Goal: Book appointment/travel/reservation

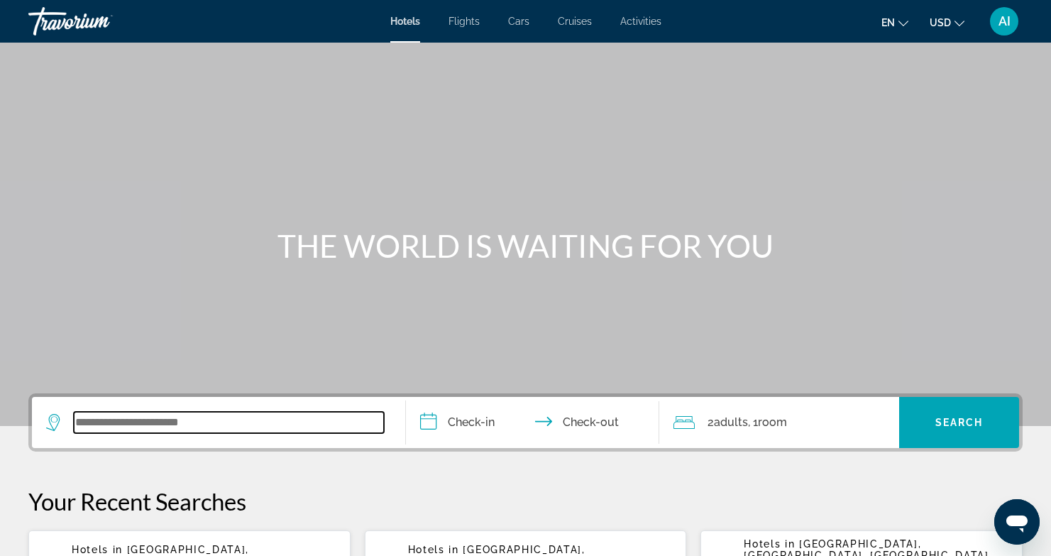
click at [129, 420] on input "Search widget" at bounding box center [229, 422] width 310 height 21
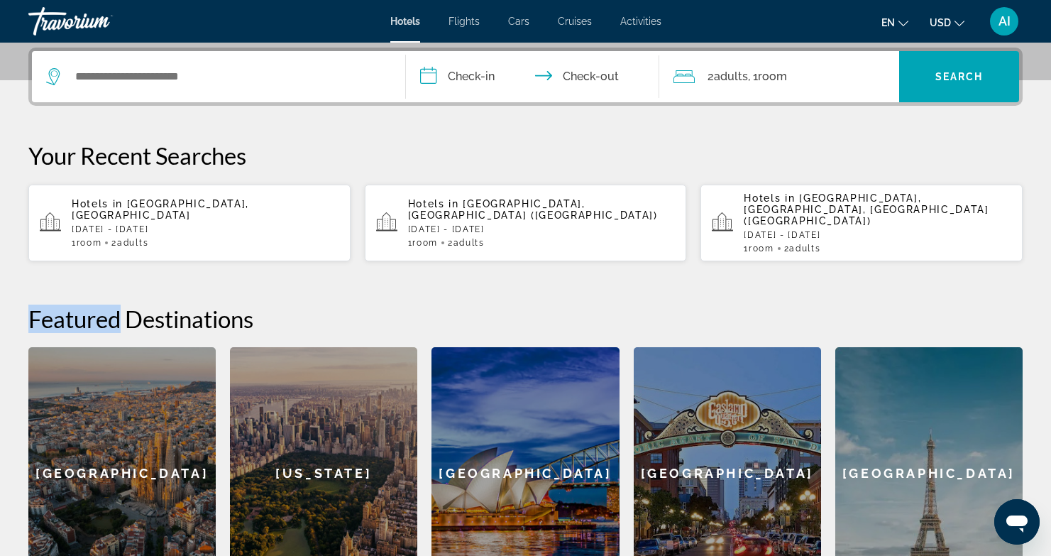
scroll to position [347, 0]
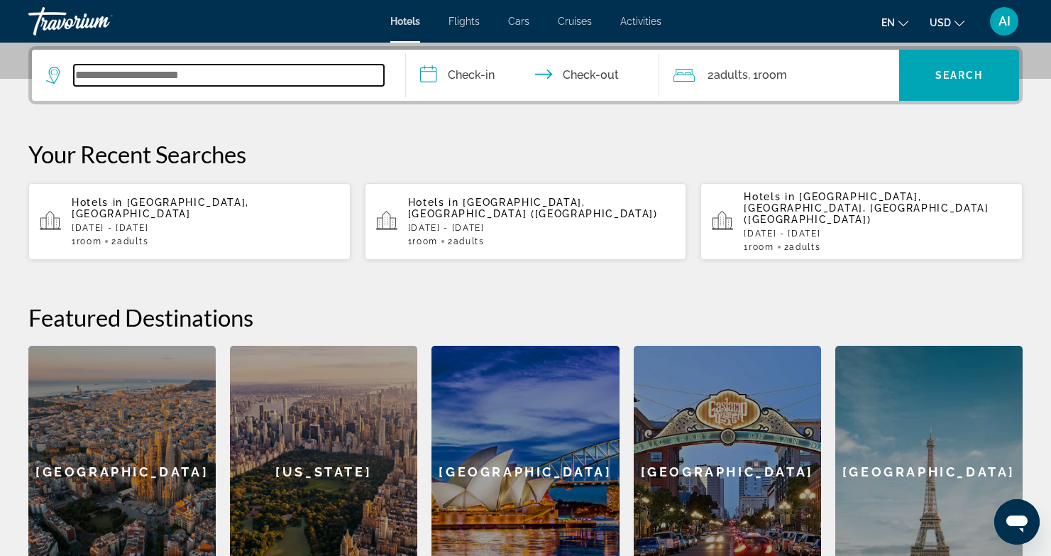
click at [111, 66] on input "Search widget" at bounding box center [229, 75] width 310 height 21
paste input "**********"
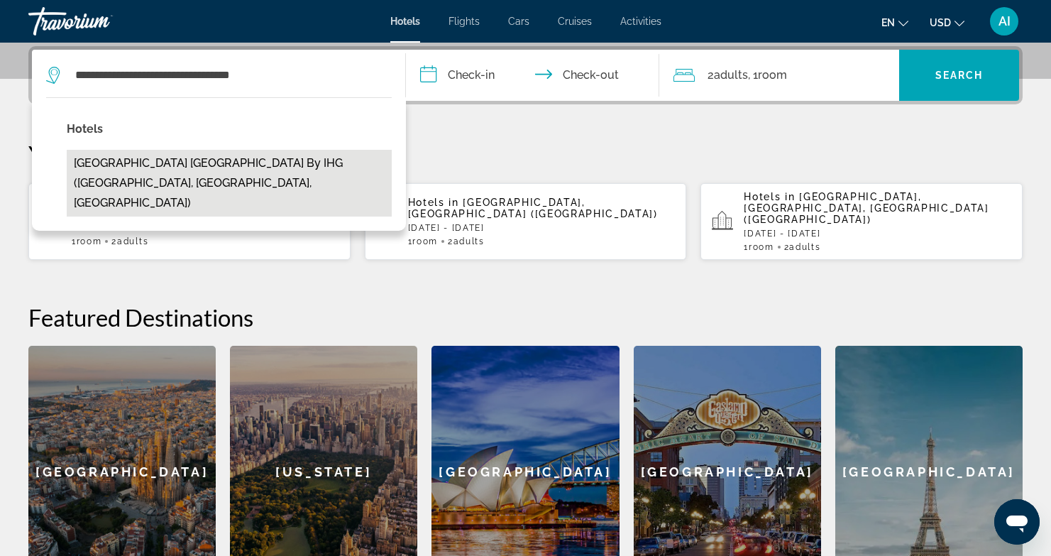
click at [246, 160] on button "Holiday Inn Resort Panama City Beach by IHG (Panama City Beach, FL, US)" at bounding box center [229, 183] width 325 height 67
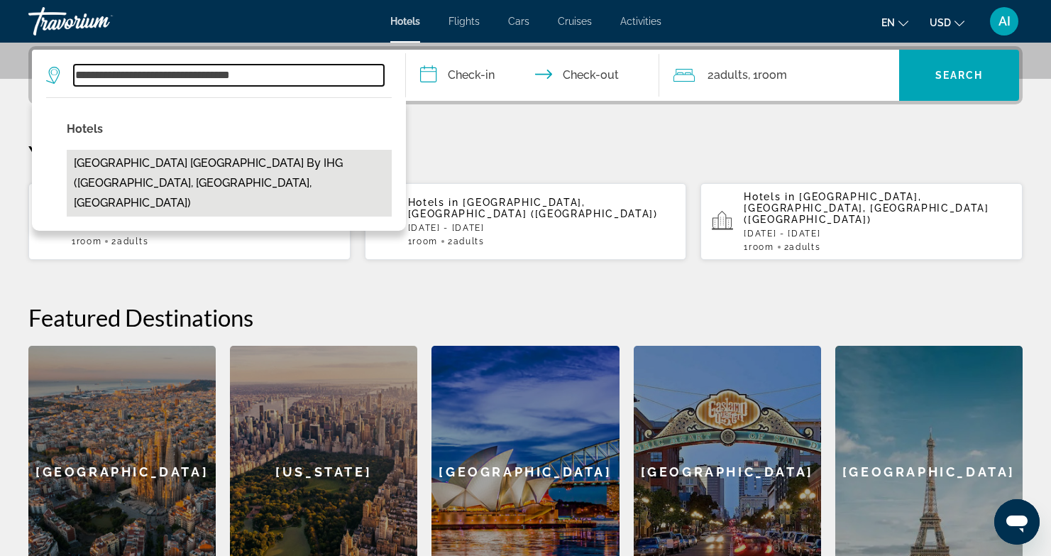
type input "**********"
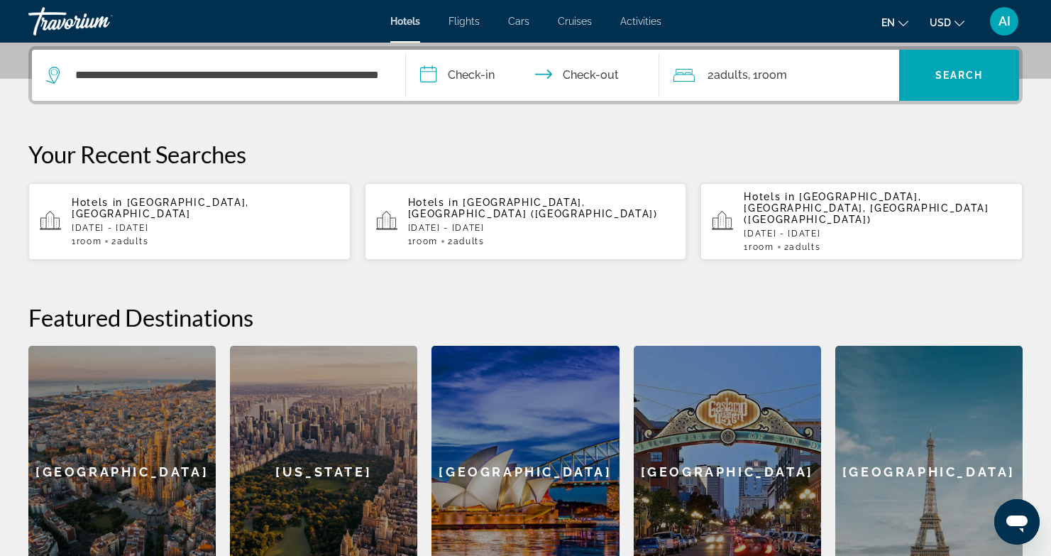
click at [457, 71] on input "**********" at bounding box center [536, 77] width 260 height 55
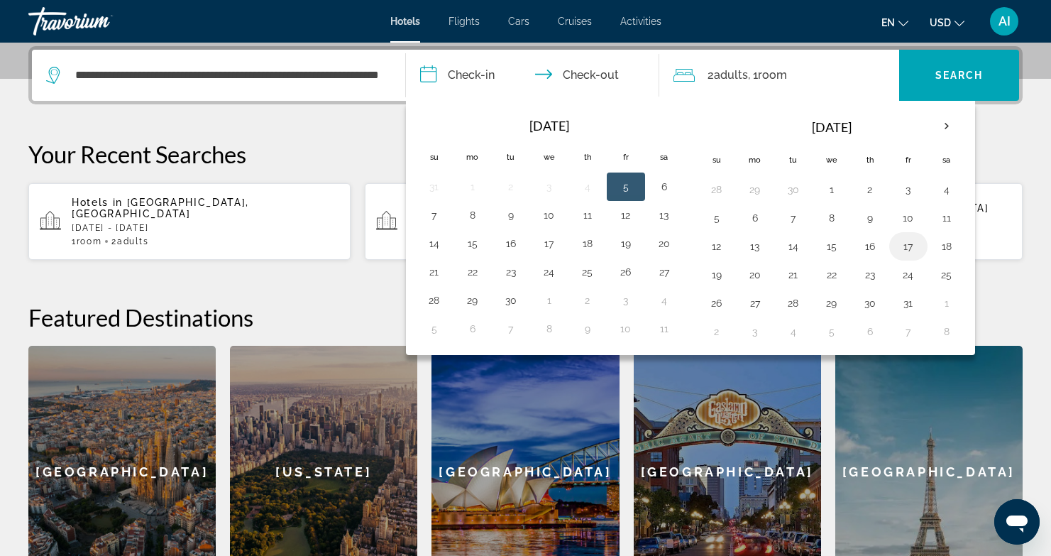
click at [907, 243] on button "17" at bounding box center [908, 246] width 23 height 20
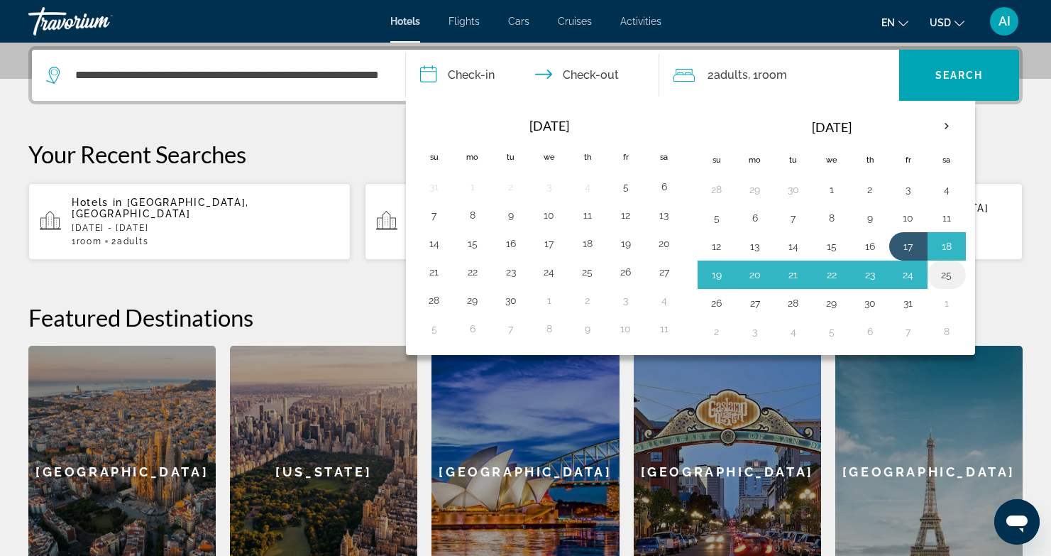
click at [947, 278] on button "25" at bounding box center [947, 275] width 23 height 20
type input "**********"
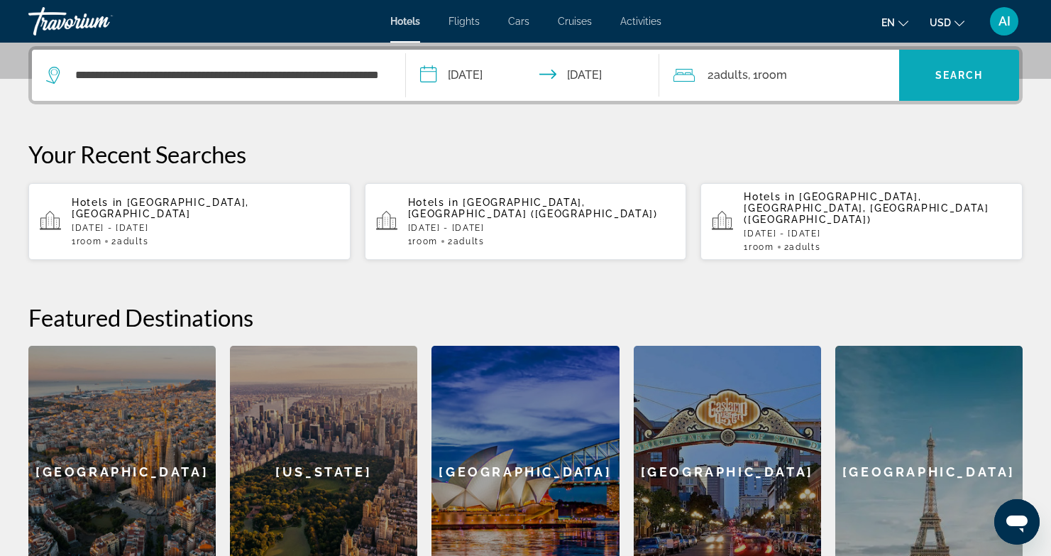
click at [957, 78] on span "Search" at bounding box center [960, 75] width 48 height 11
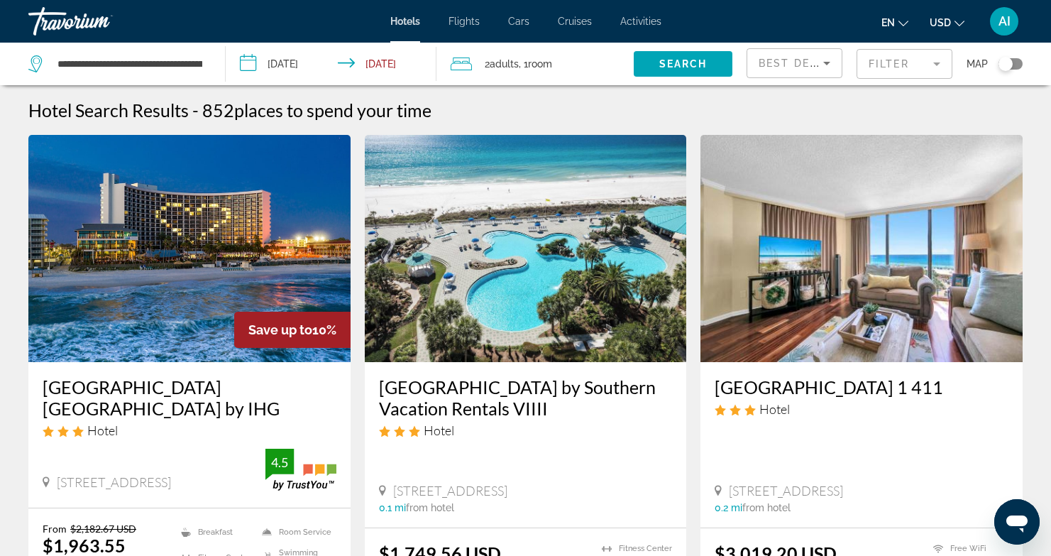
click at [170, 388] on h3 "Holiday Inn Resort Panama City Beach by IHG" at bounding box center [190, 397] width 294 height 43
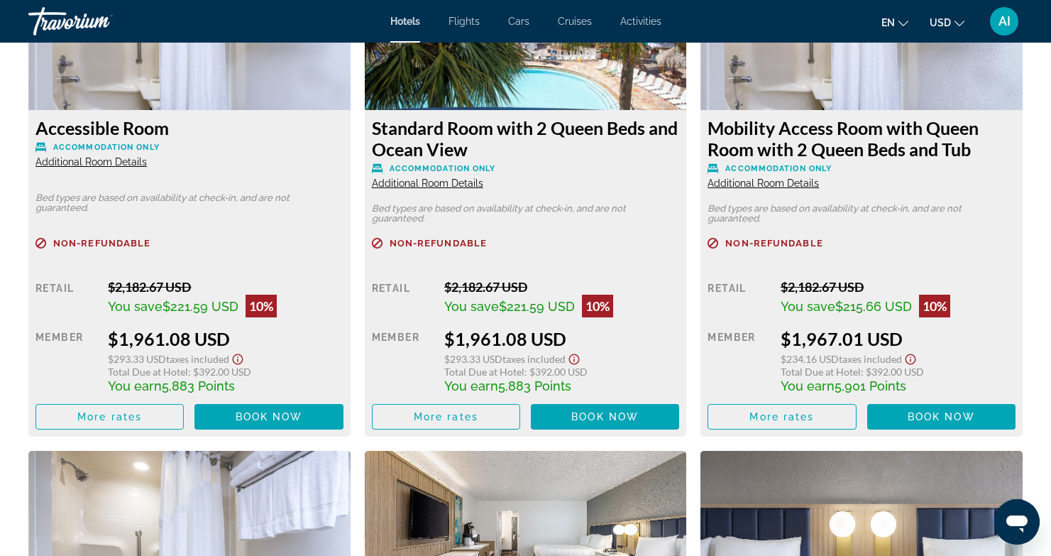
scroll to position [2050, 0]
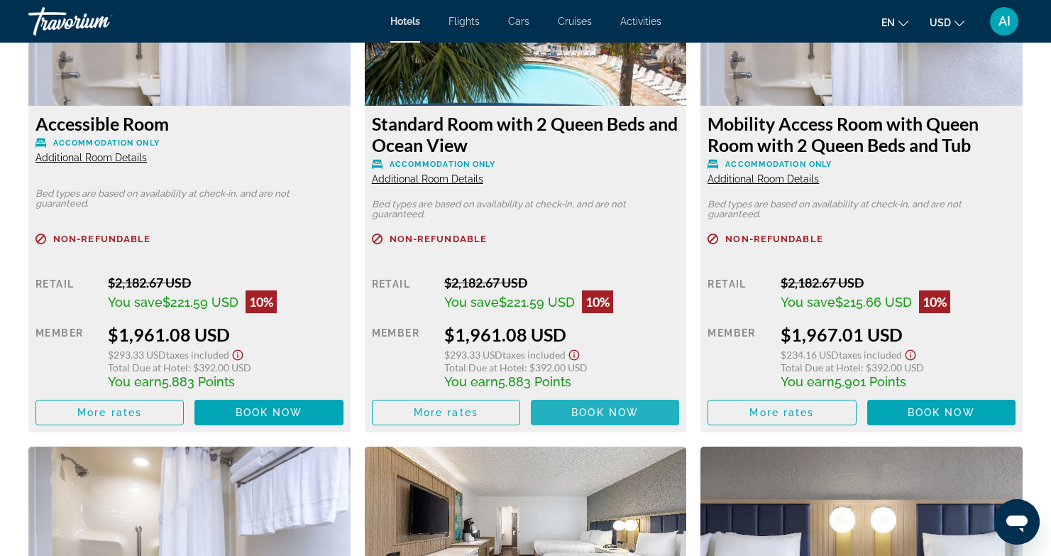
click at [589, 407] on span "Book now" at bounding box center [604, 412] width 67 height 11
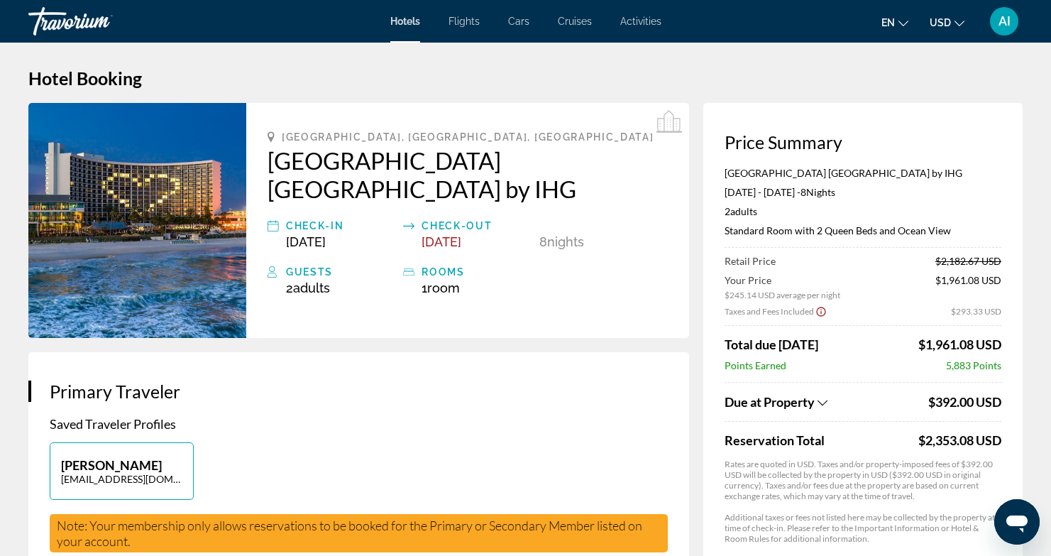
scroll to position [18, 0]
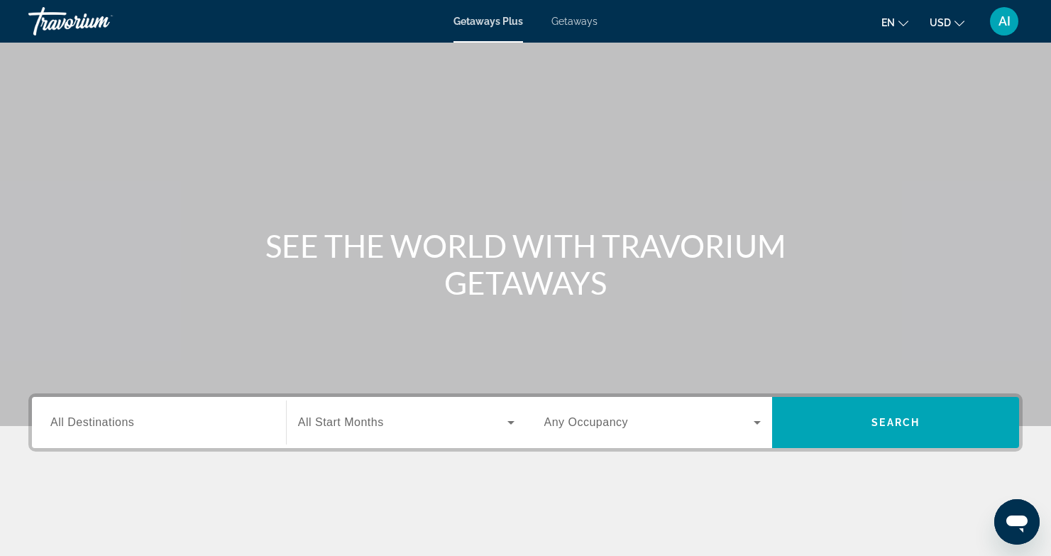
click at [50, 422] on div "Destination All Destinations" at bounding box center [159, 423] width 240 height 40
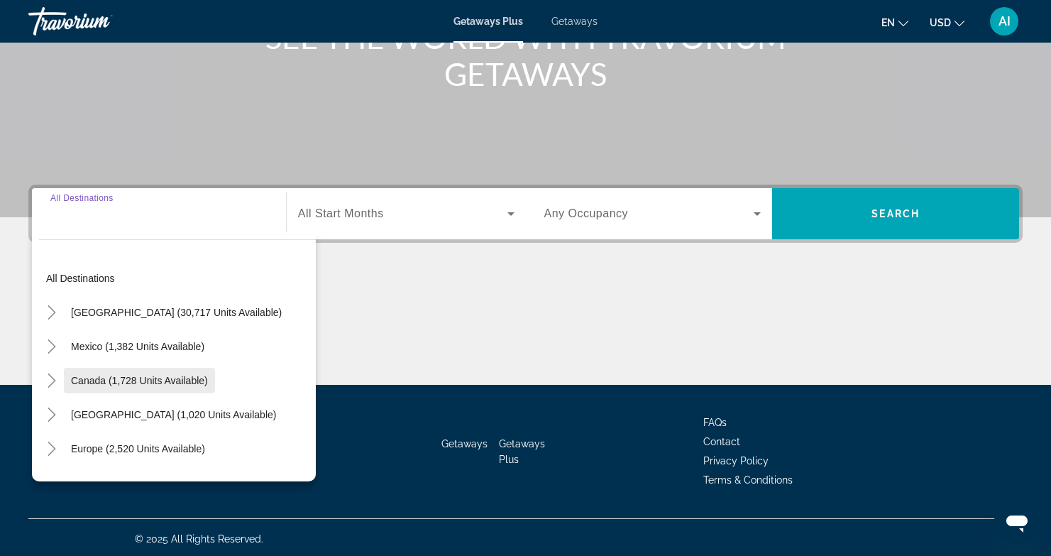
scroll to position [212, 0]
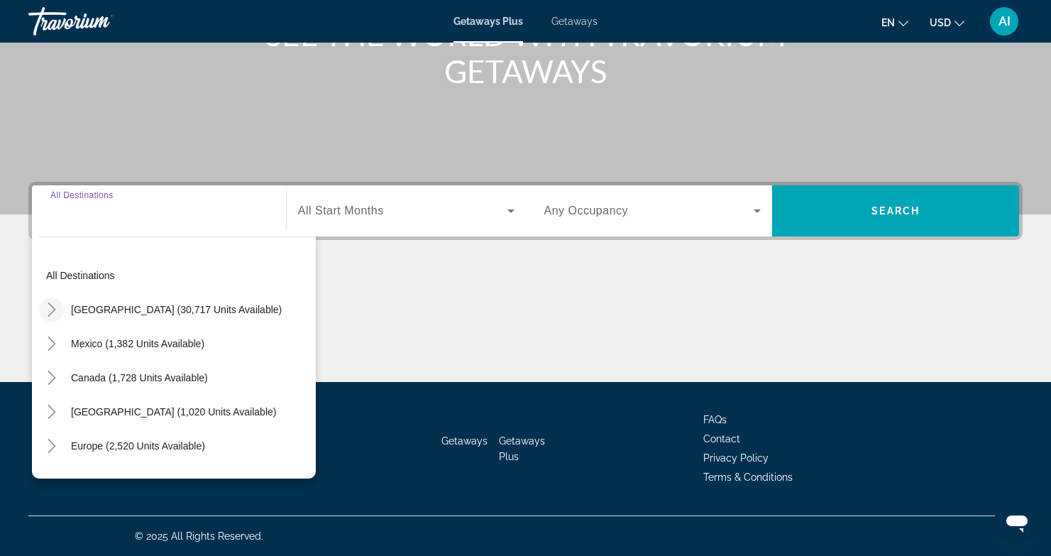
click at [52, 308] on icon "Toggle United States (30,717 units available)" at bounding box center [52, 309] width 14 height 14
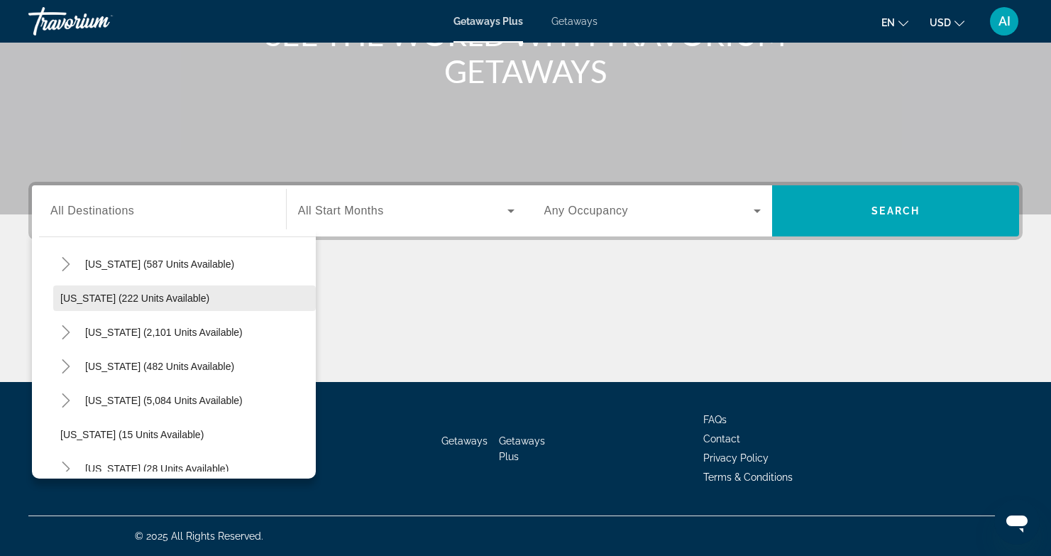
scroll to position [82, 0]
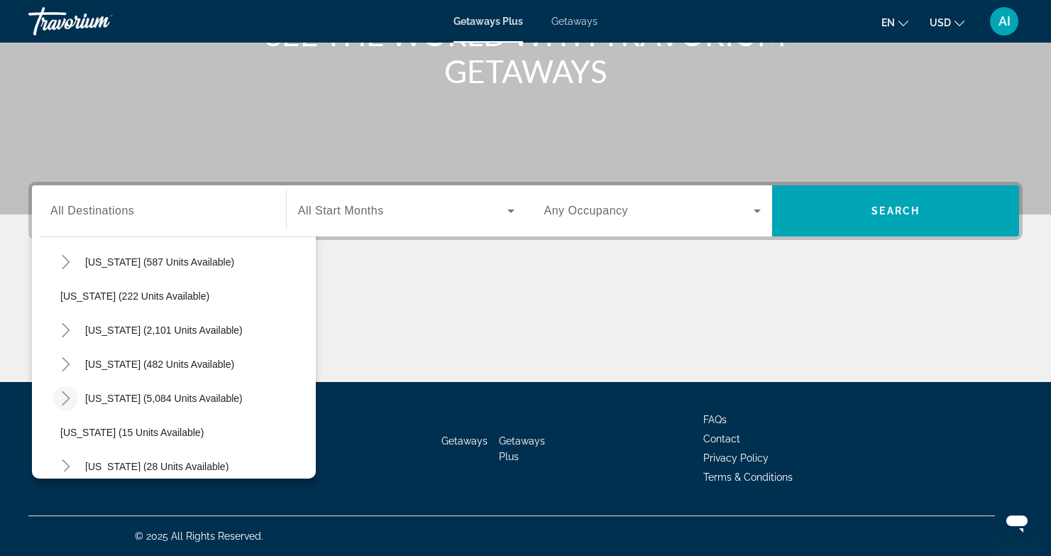
click at [65, 394] on icon "Toggle Florida (5,084 units available)" at bounding box center [66, 398] width 14 height 14
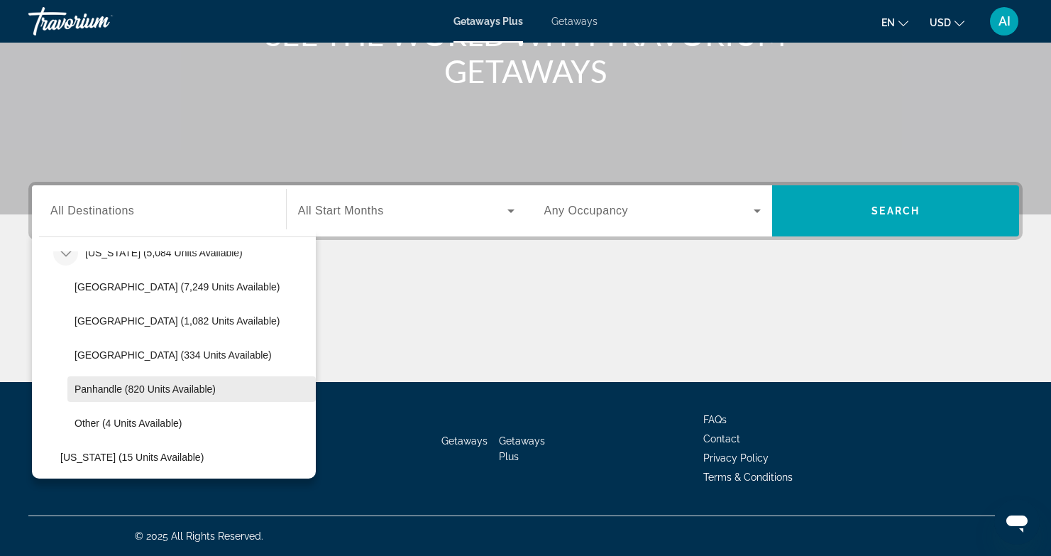
scroll to position [226, 0]
click at [111, 388] on span "Panhandle (820 units available)" at bounding box center [145, 390] width 141 height 11
type input "**********"
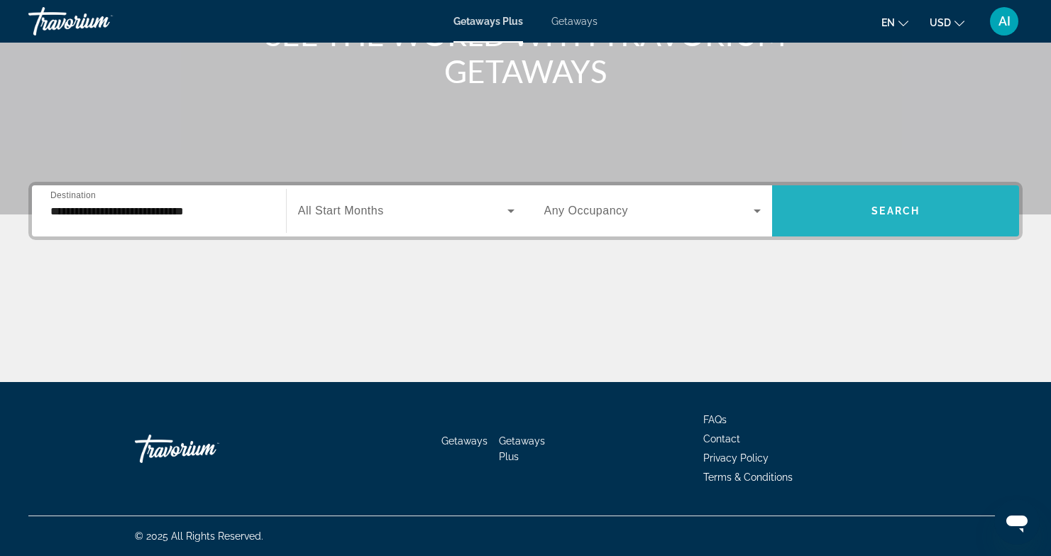
click at [909, 209] on span "Search" at bounding box center [896, 210] width 48 height 11
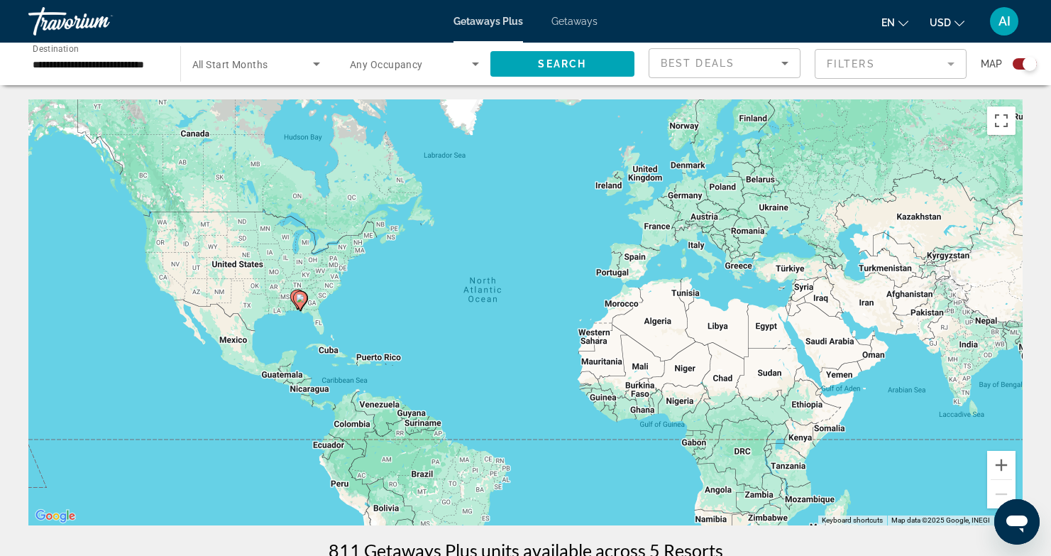
click at [298, 303] on icon "Main content" at bounding box center [299, 301] width 13 height 18
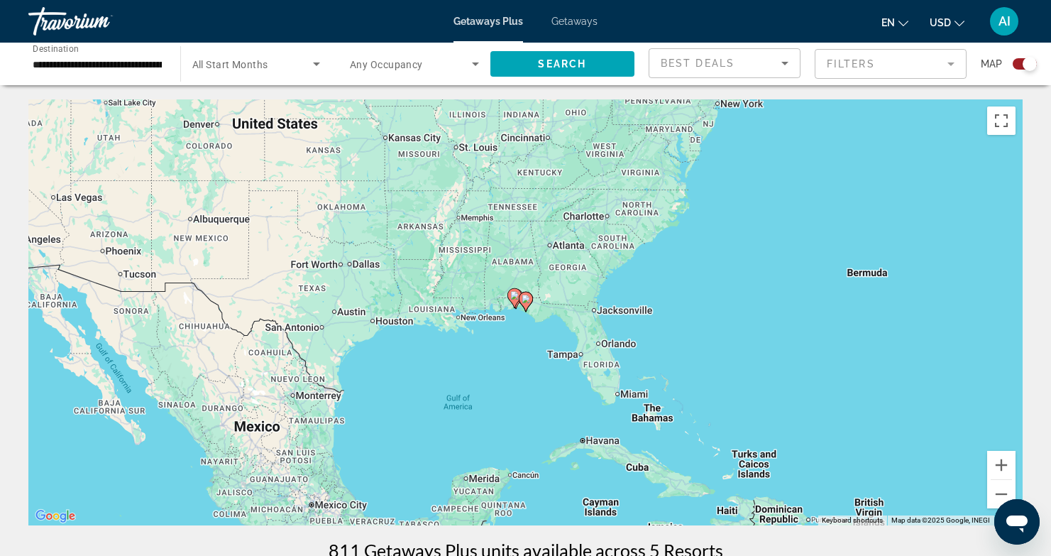
click at [525, 304] on icon "Main content" at bounding box center [525, 301] width 13 height 18
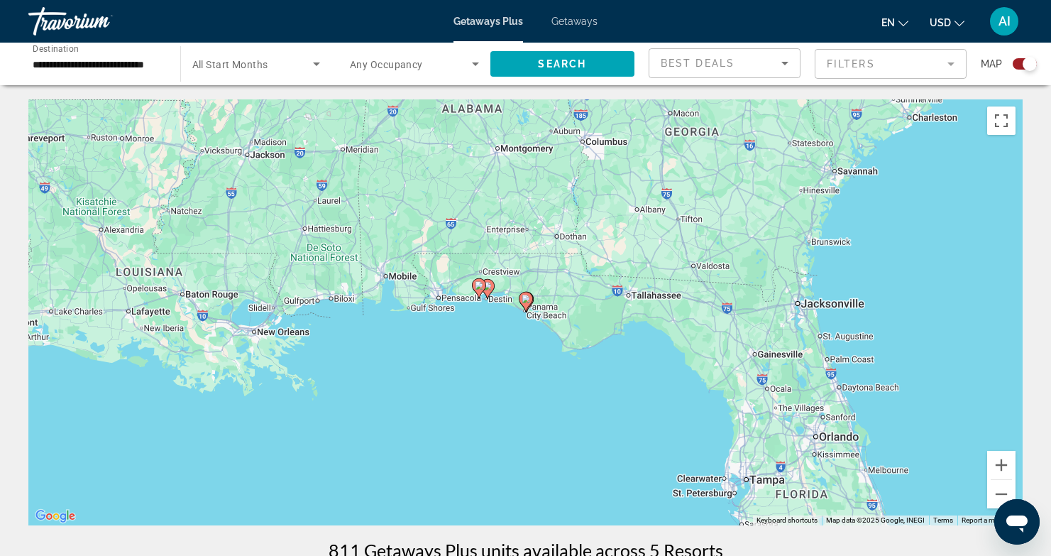
click at [525, 304] on icon "Main content" at bounding box center [525, 301] width 13 height 18
type input "**********"
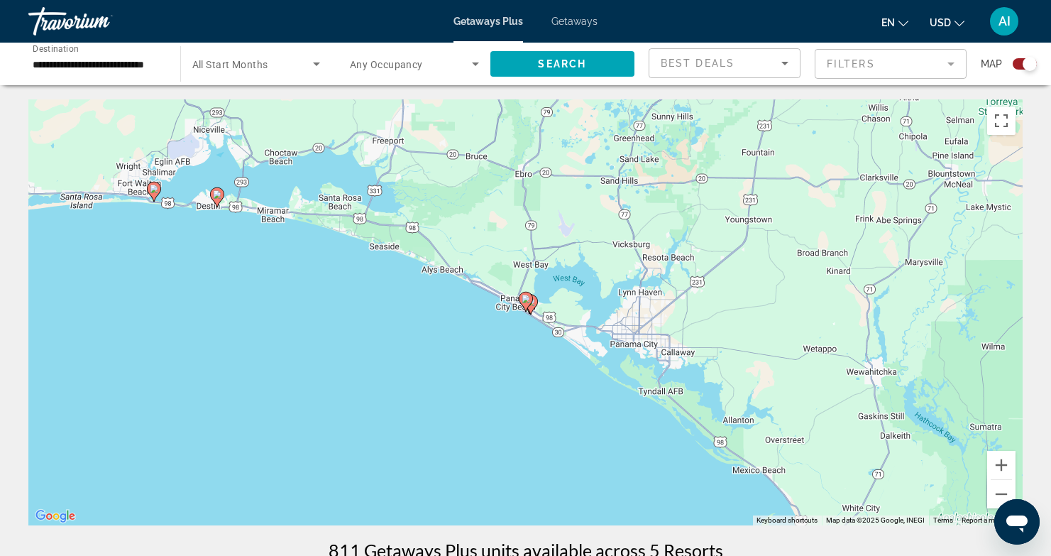
click at [525, 304] on icon "Main content" at bounding box center [525, 301] width 13 height 18
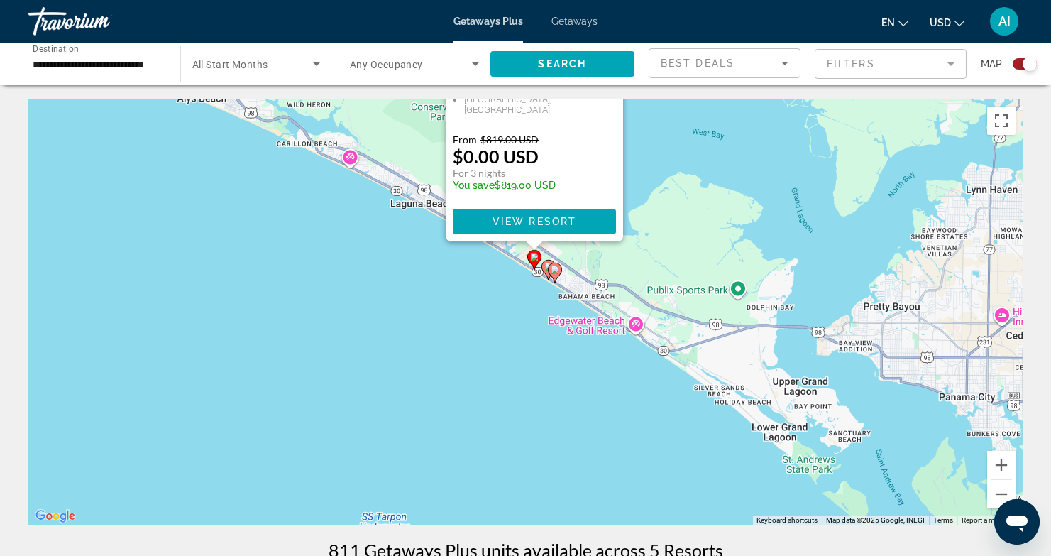
drag, startPoint x: 753, startPoint y: 363, endPoint x: 757, endPoint y: 126, distance: 237.1
click at [761, 126] on div "To activate drag with keyboard, press Alt + Enter. Once in keyboard drag state,…" at bounding box center [525, 312] width 995 height 426
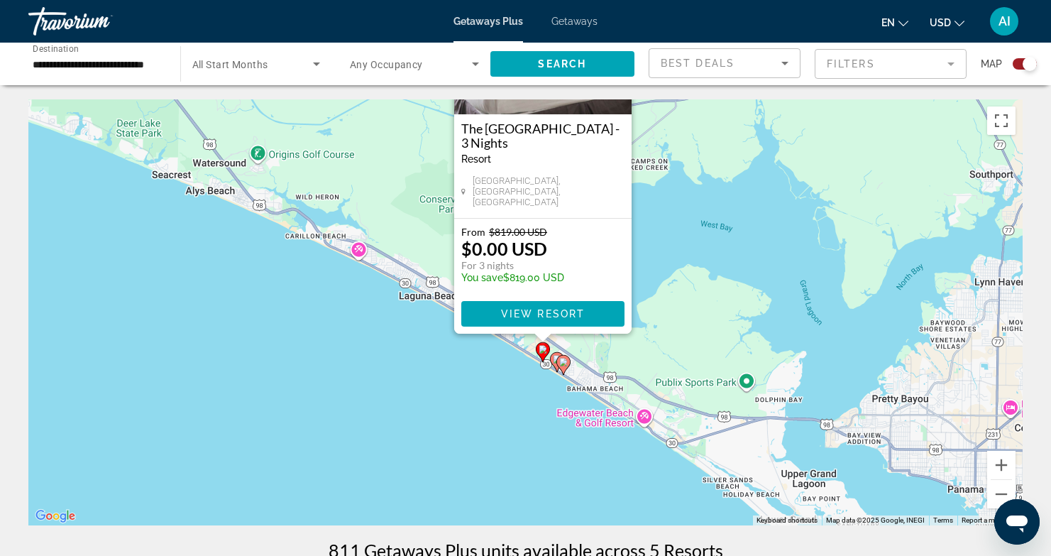
drag, startPoint x: 772, startPoint y: 225, endPoint x: 785, endPoint y: 336, distance: 112.3
click at [785, 338] on div "To activate drag with keyboard, press Alt + Enter. Once in keyboard drag state,…" at bounding box center [525, 312] width 995 height 426
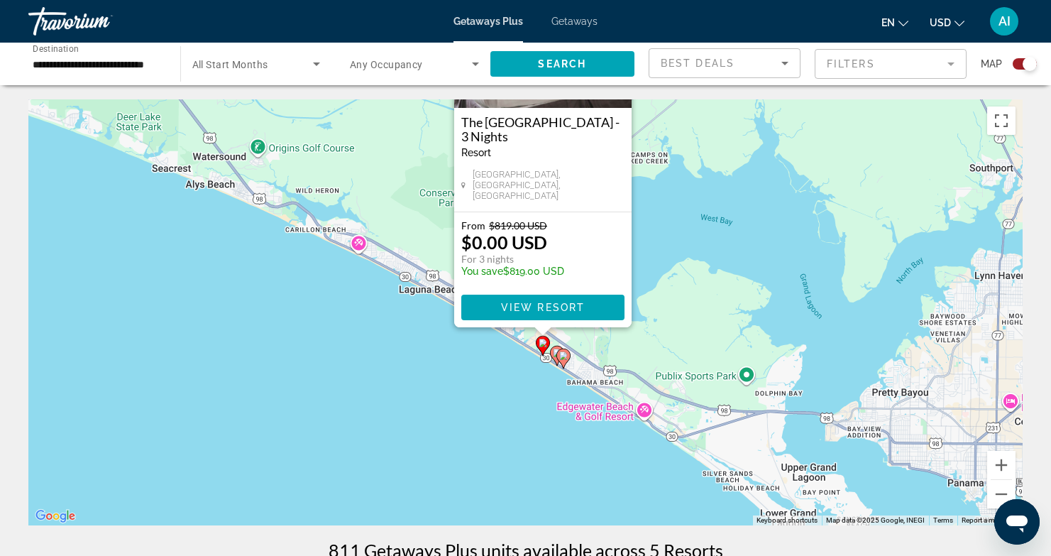
click at [565, 354] on image "Main content" at bounding box center [563, 355] width 9 height 9
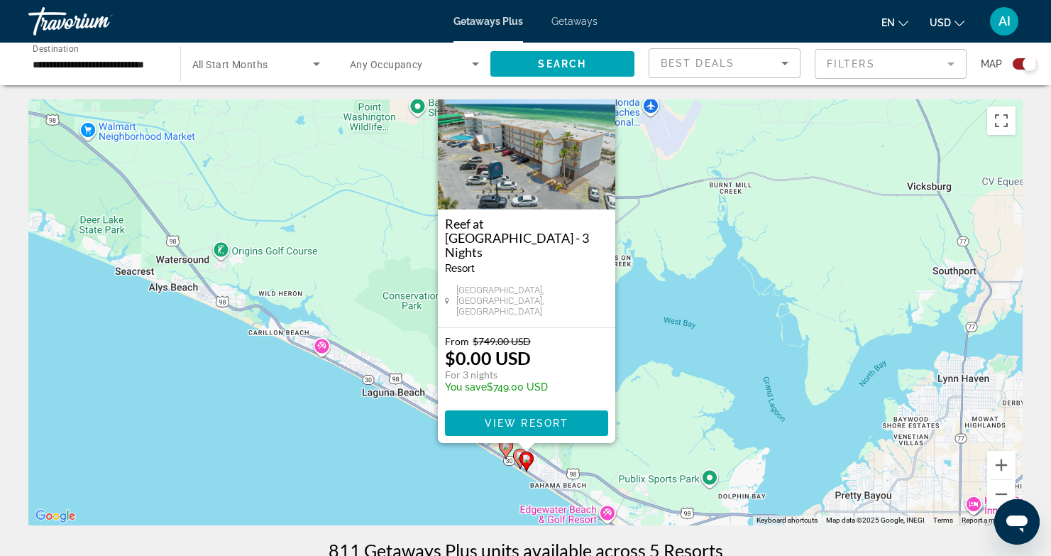
drag, startPoint x: 666, startPoint y: 376, endPoint x: 655, endPoint y: 226, distance: 150.2
click at [655, 226] on div "To activate drag with keyboard, press Alt + Enter. Once in keyboard drag state,…" at bounding box center [525, 312] width 995 height 426
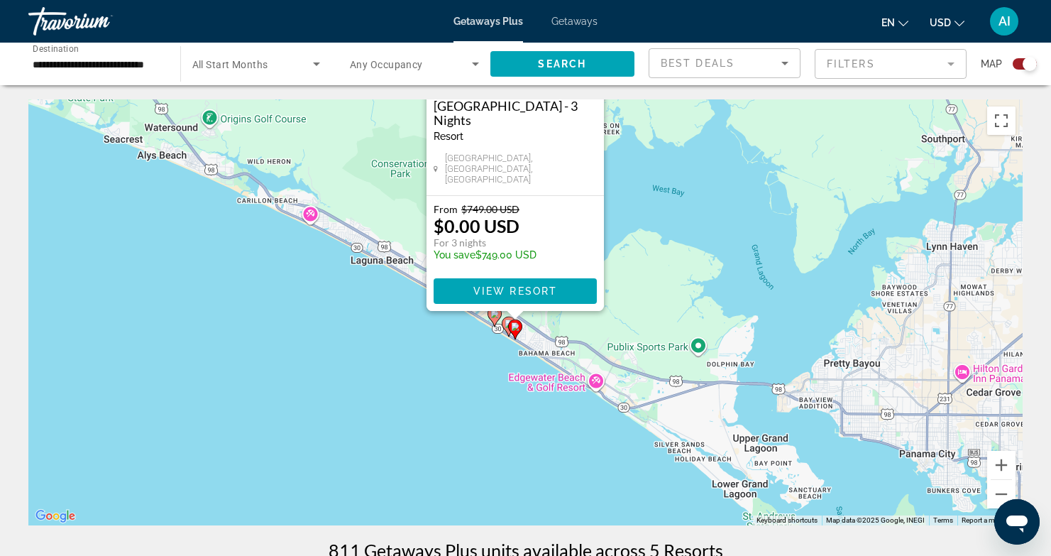
click at [508, 325] on icon "Main content" at bounding box center [515, 329] width 14 height 20
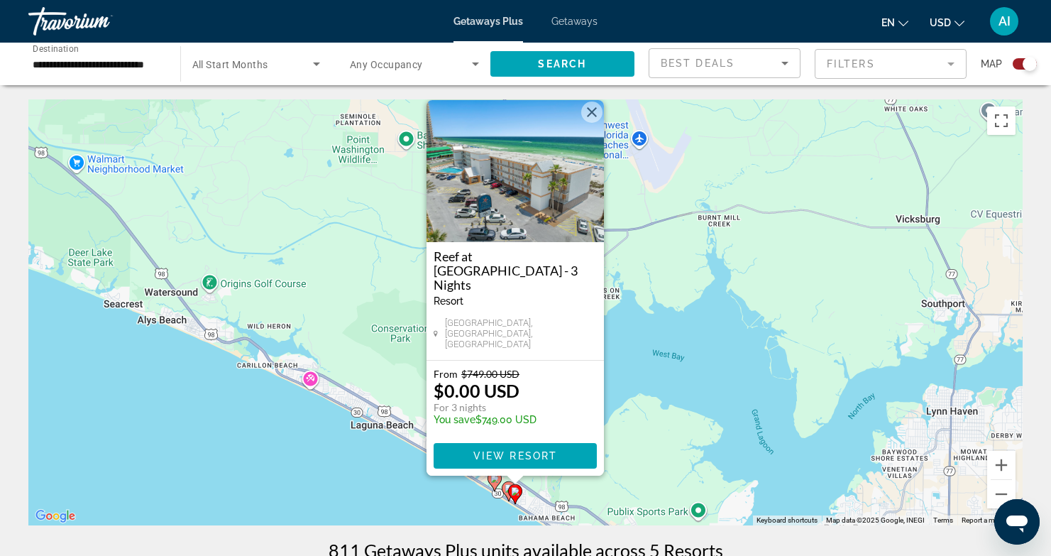
click at [647, 361] on div "To activate drag with keyboard, press Alt + Enter. Once in keyboard drag state,…" at bounding box center [525, 312] width 995 height 426
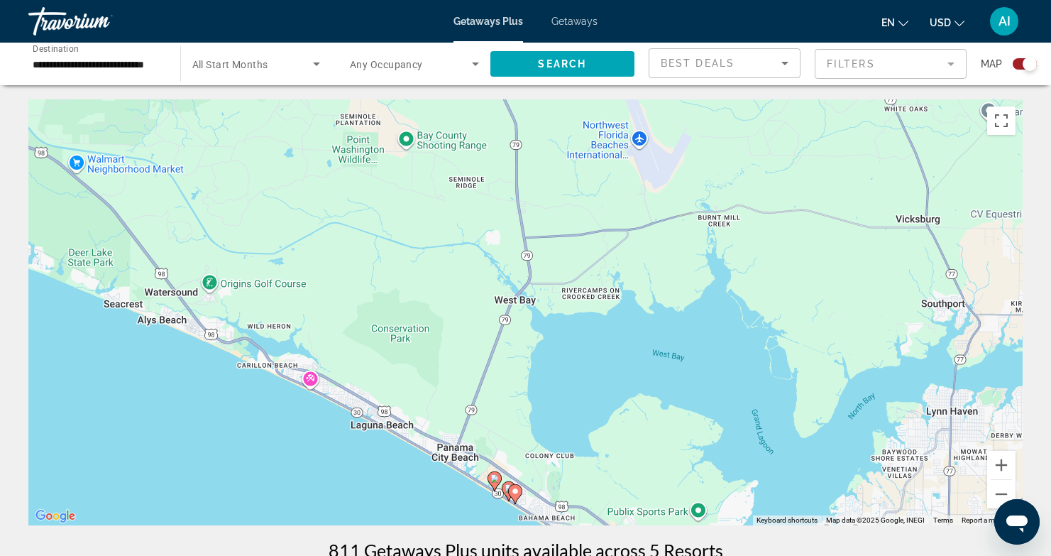
click at [505, 489] on image "Main content" at bounding box center [509, 488] width 9 height 9
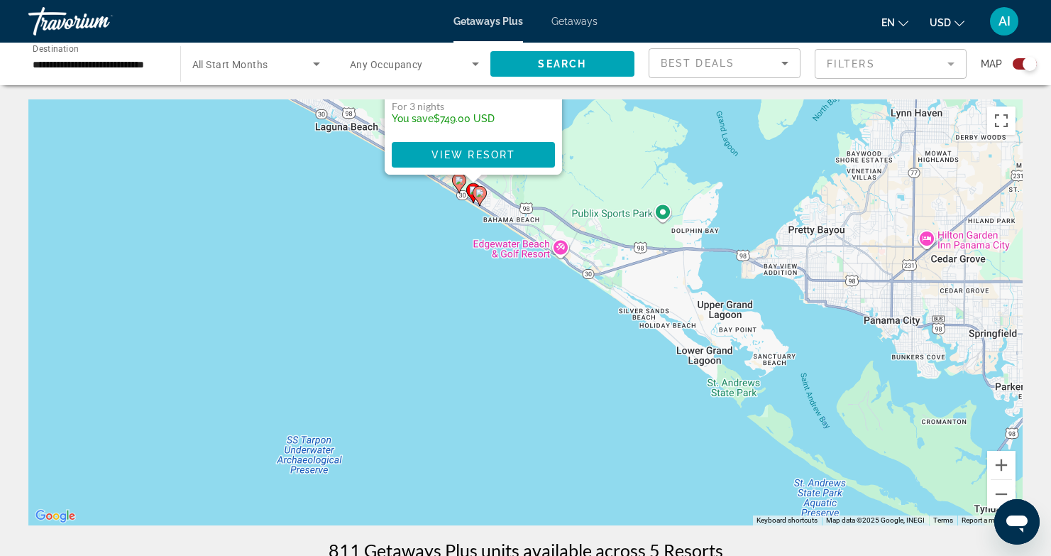
drag, startPoint x: 721, startPoint y: 415, endPoint x: 669, endPoint y: 113, distance: 306.9
click at [669, 113] on div "To activate drag with keyboard, press Alt + Enter. Once in keyboard drag state,…" at bounding box center [525, 312] width 995 height 426
click at [571, 20] on span "Getaways" at bounding box center [575, 21] width 46 height 11
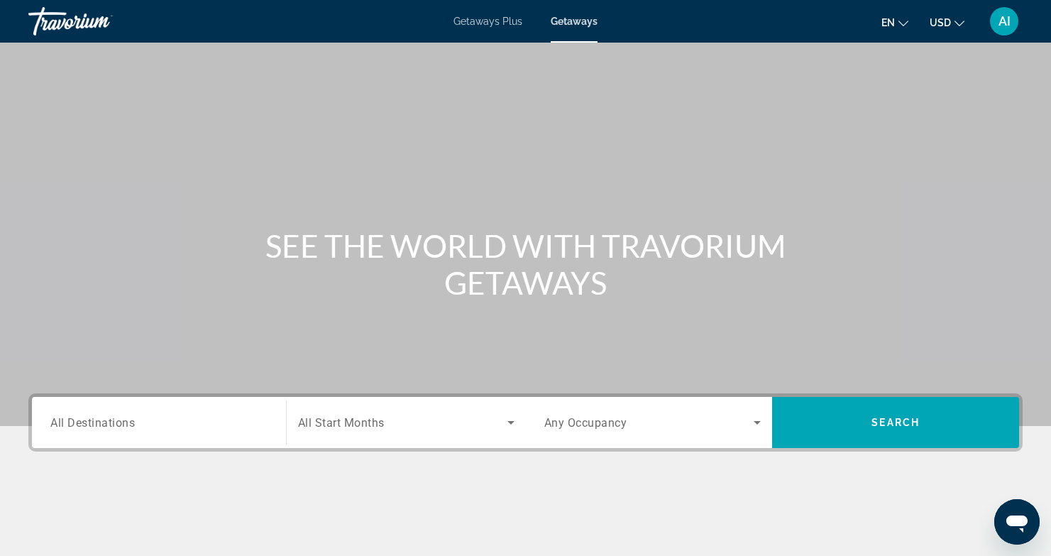
click at [77, 422] on span "All Destinations" at bounding box center [92, 421] width 84 height 13
click at [77, 422] on input "Destination All Destinations" at bounding box center [158, 423] width 217 height 17
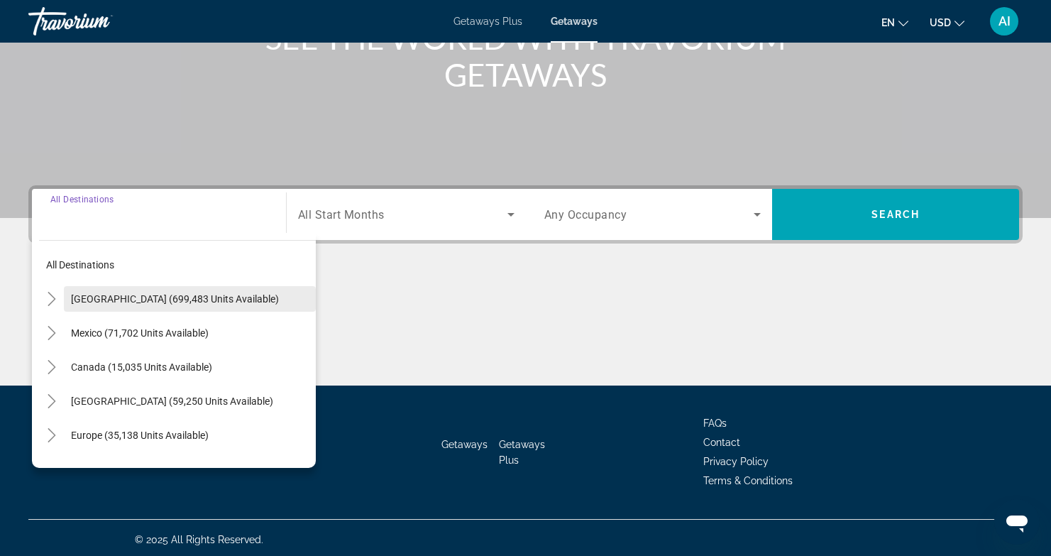
scroll to position [212, 0]
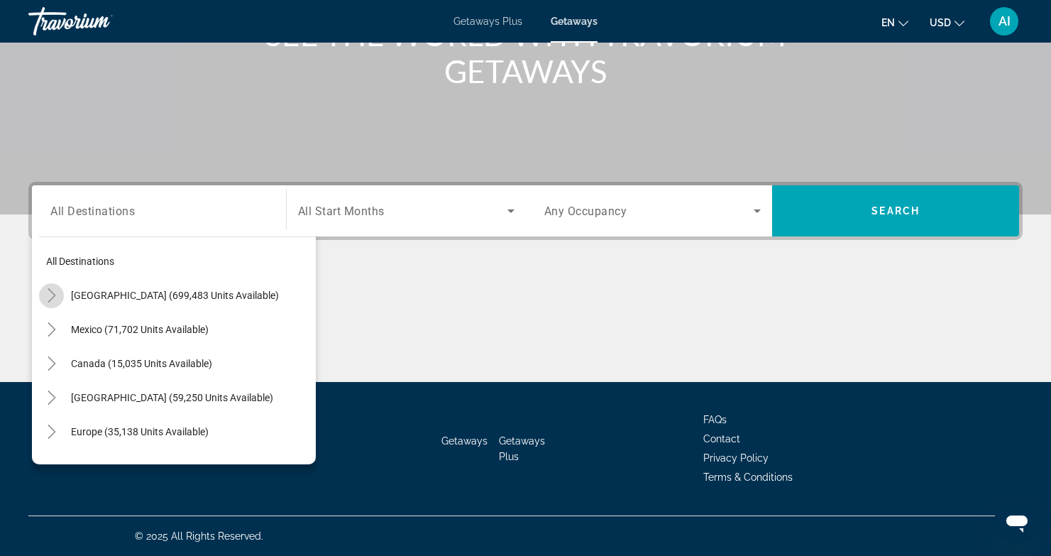
click at [50, 292] on icon "Toggle United States (699,483 units available)" at bounding box center [52, 295] width 14 height 14
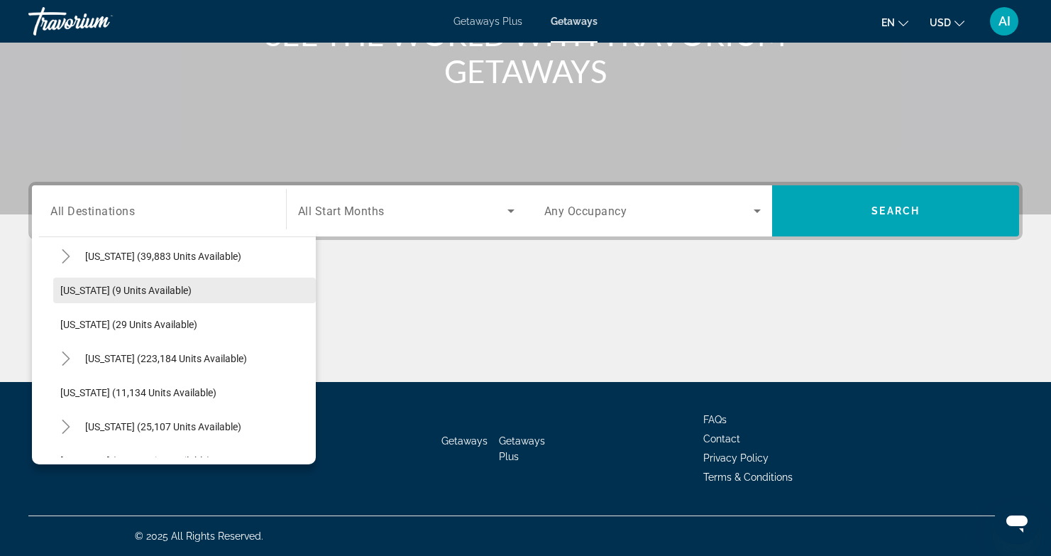
scroll to position [178, 0]
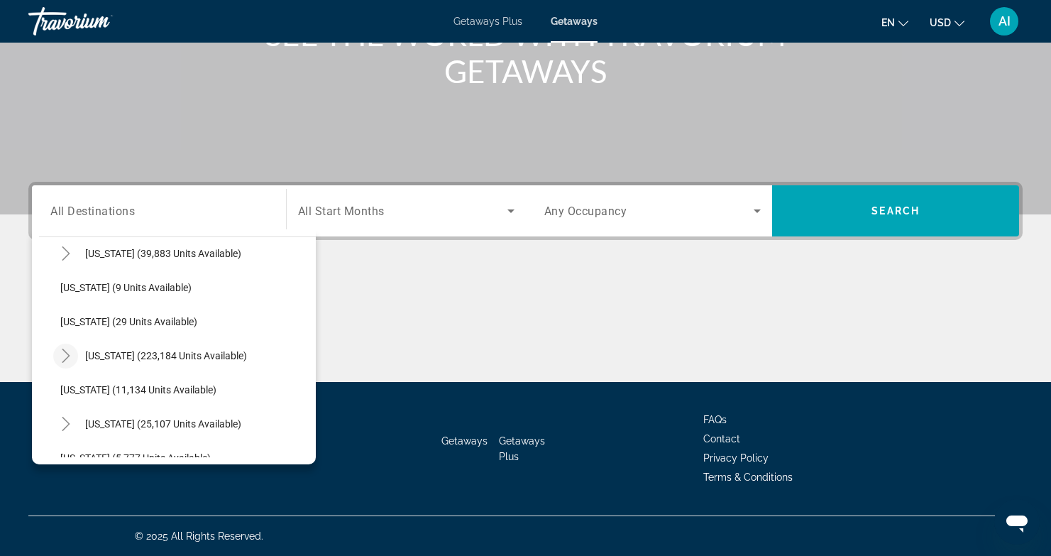
click at [62, 354] on icon "Toggle Florida (223,184 units available)" at bounding box center [66, 356] width 14 height 14
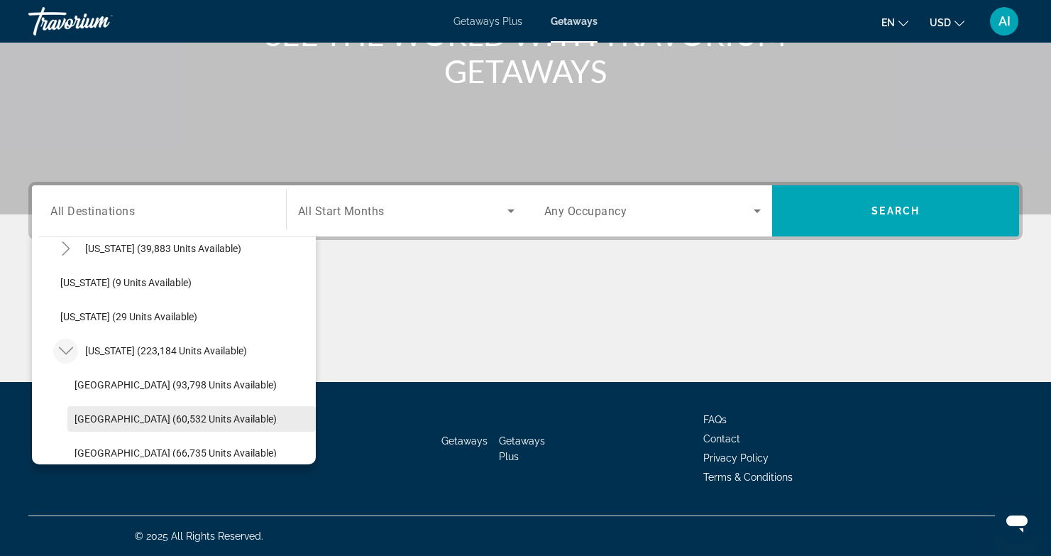
scroll to position [277, 0]
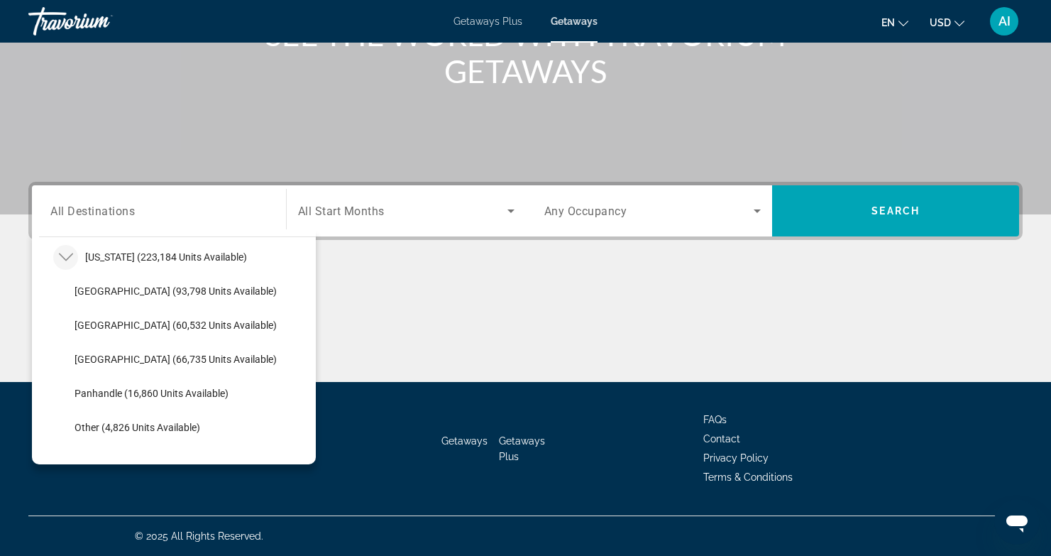
drag, startPoint x: 99, startPoint y: 390, endPoint x: 116, endPoint y: 383, distance: 17.8
click at [100, 390] on span "Panhandle (16,860 units available)" at bounding box center [152, 393] width 154 height 11
type input "**********"
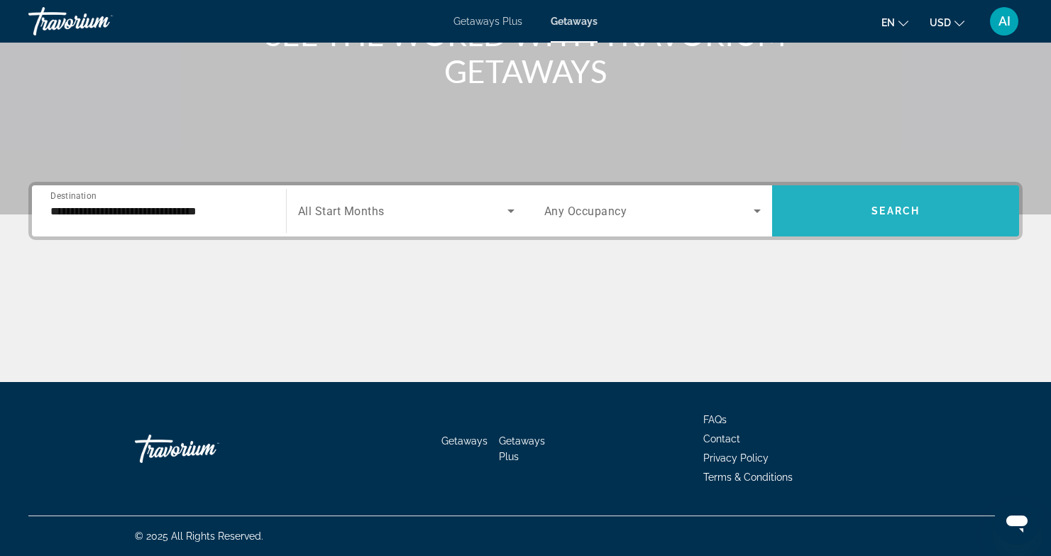
click at [875, 207] on span "Search" at bounding box center [896, 210] width 48 height 11
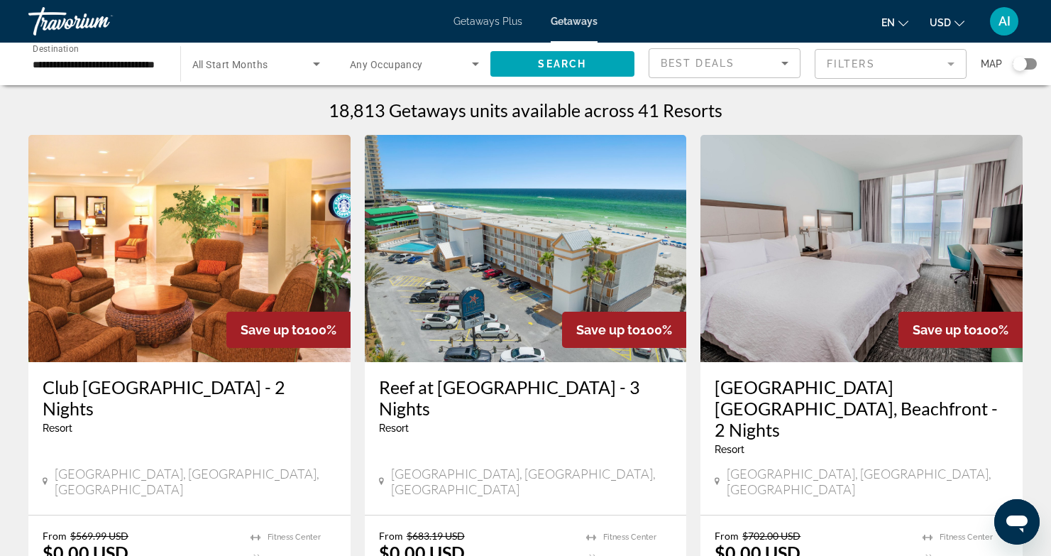
drag, startPoint x: 608, startPoint y: 372, endPoint x: 616, endPoint y: 338, distance: 35.1
click at [616, 338] on div "Save up to 100% Reef at [GEOGRAPHIC_DATA] - 3 Nights Resort - This is an adults…" at bounding box center [526, 325] width 322 height 380
click at [949, 62] on mat-form-field "Filters" at bounding box center [891, 64] width 152 height 30
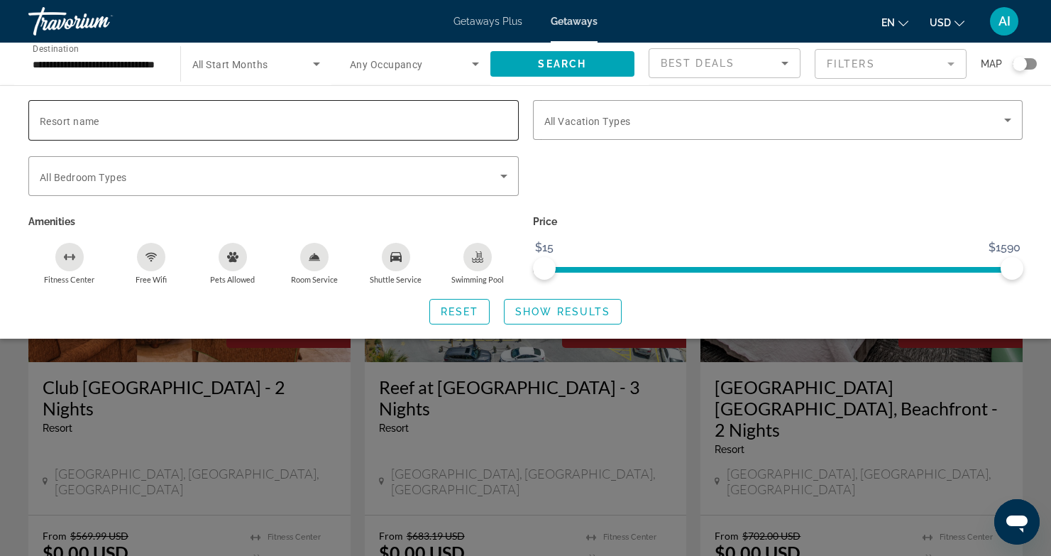
click at [94, 116] on span "Resort name" at bounding box center [70, 121] width 60 height 11
click at [94, 115] on input "Resort name" at bounding box center [274, 120] width 468 height 17
type input "*"
type input "*******"
click at [551, 309] on span "Show Results" at bounding box center [562, 311] width 95 height 11
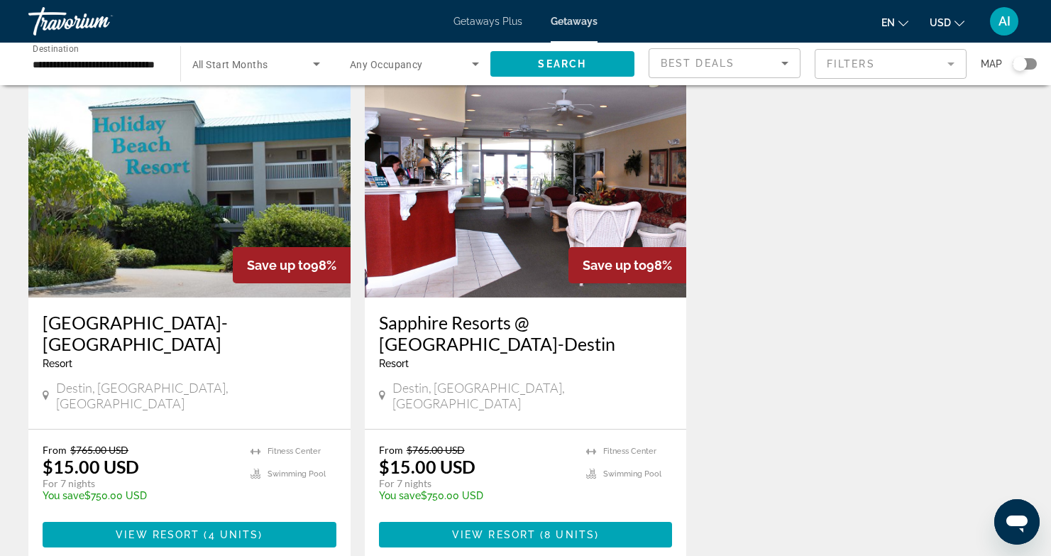
scroll to position [67, 0]
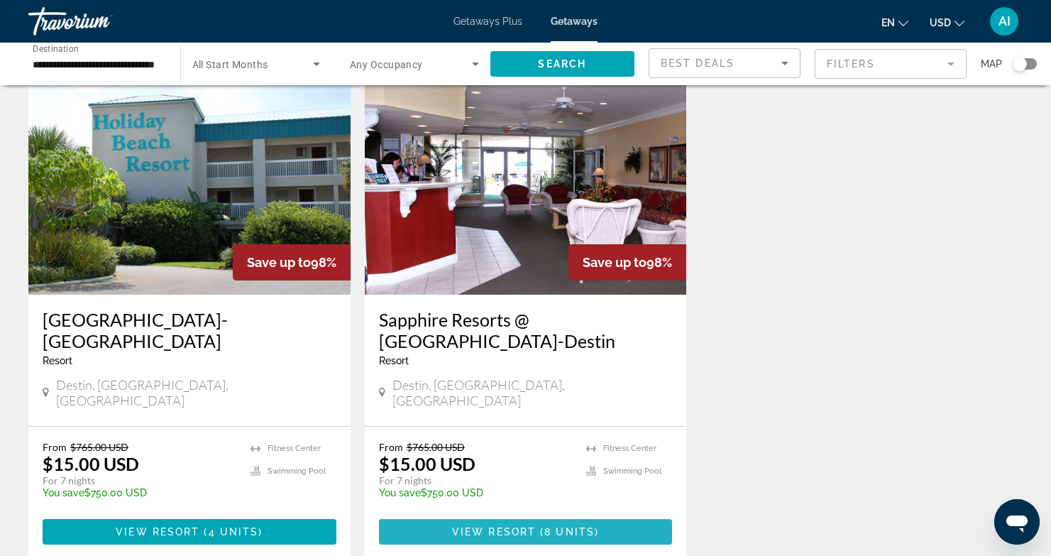
click at [499, 526] on span "View Resort" at bounding box center [494, 531] width 84 height 11
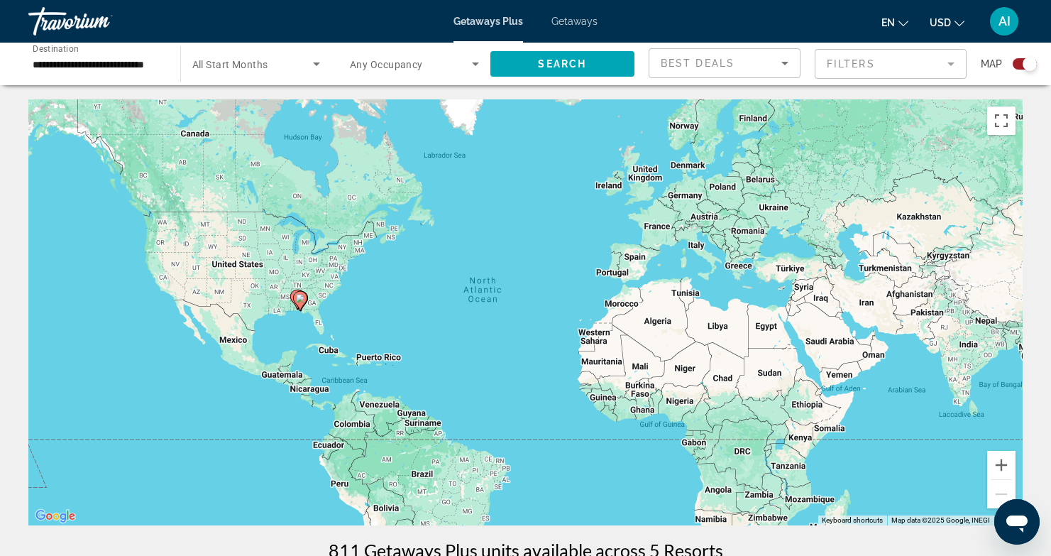
click at [295, 297] on g "Main content" at bounding box center [300, 301] width 14 height 20
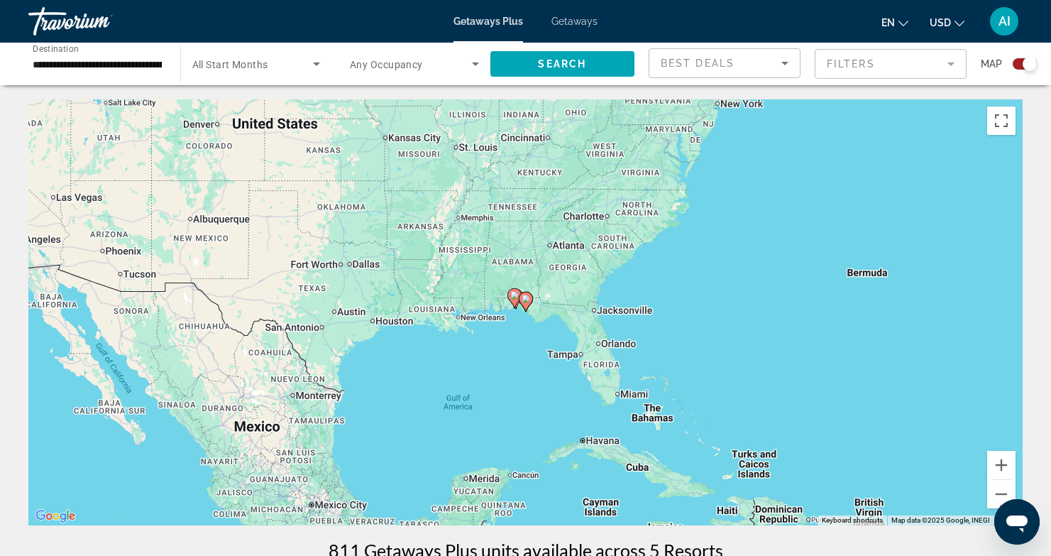
click at [520, 312] on gmp-advanced-marker "Main content" at bounding box center [526, 301] width 14 height 21
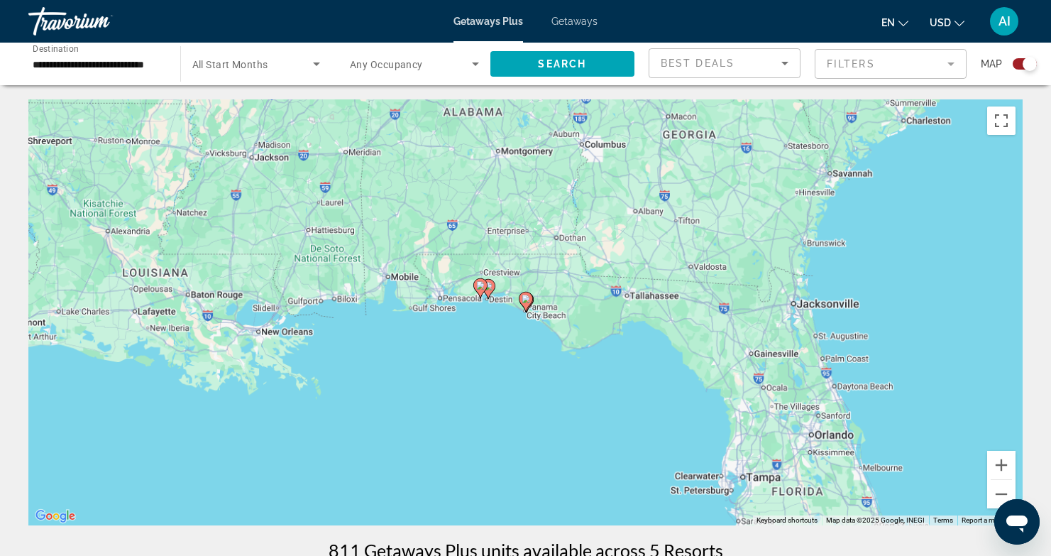
click at [525, 312] on gmp-advanced-marker "Main content" at bounding box center [526, 301] width 14 height 21
type input "**********"
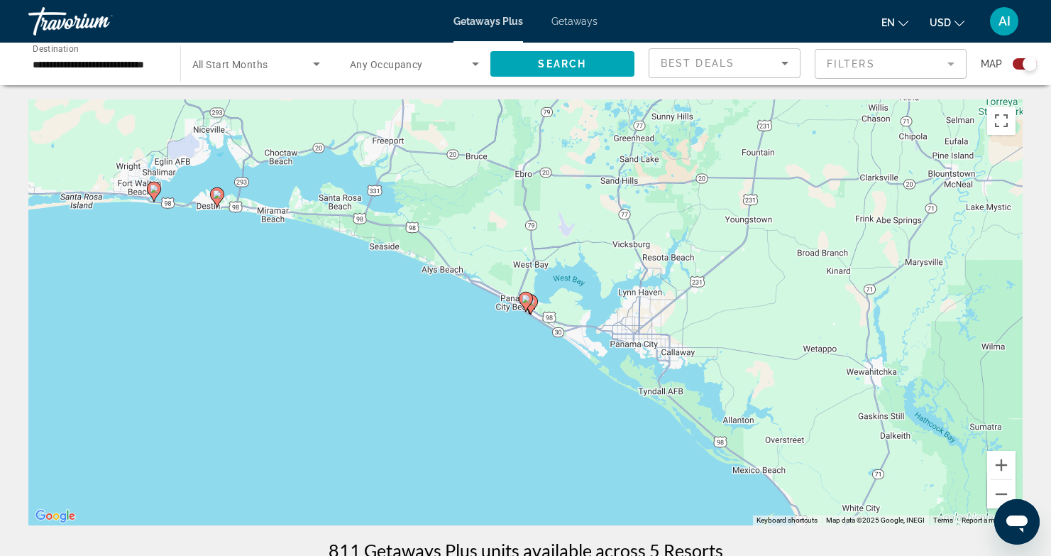
click at [525, 312] on gmp-advanced-marker "Main content" at bounding box center [526, 301] width 14 height 21
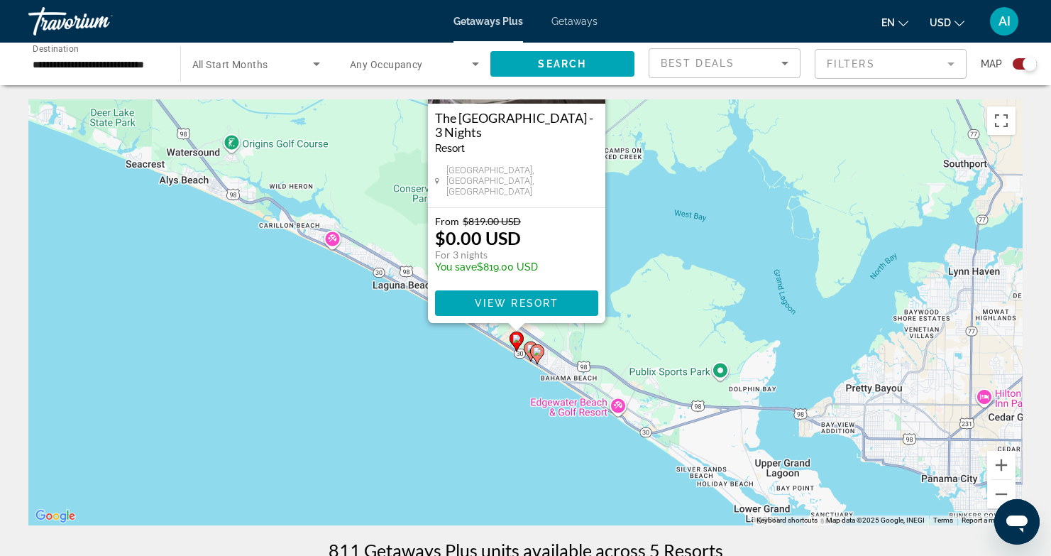
drag, startPoint x: 683, startPoint y: 356, endPoint x: 674, endPoint y: 199, distance: 157.2
click at [674, 201] on div "To activate drag with keyboard, press Alt + Enter. Once in keyboard drag state,…" at bounding box center [525, 312] width 995 height 426
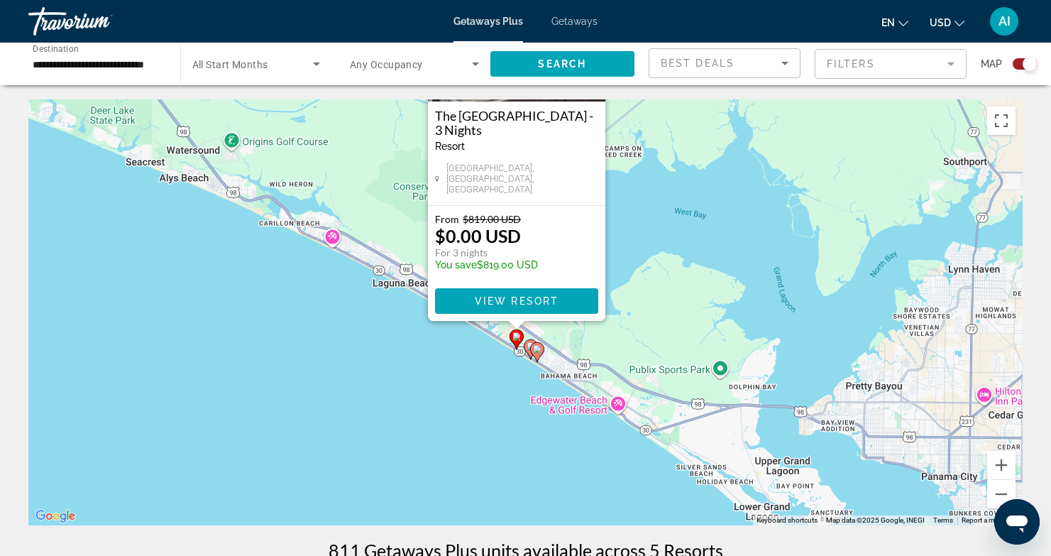
click at [951, 60] on mat-form-field "Filters" at bounding box center [891, 64] width 152 height 30
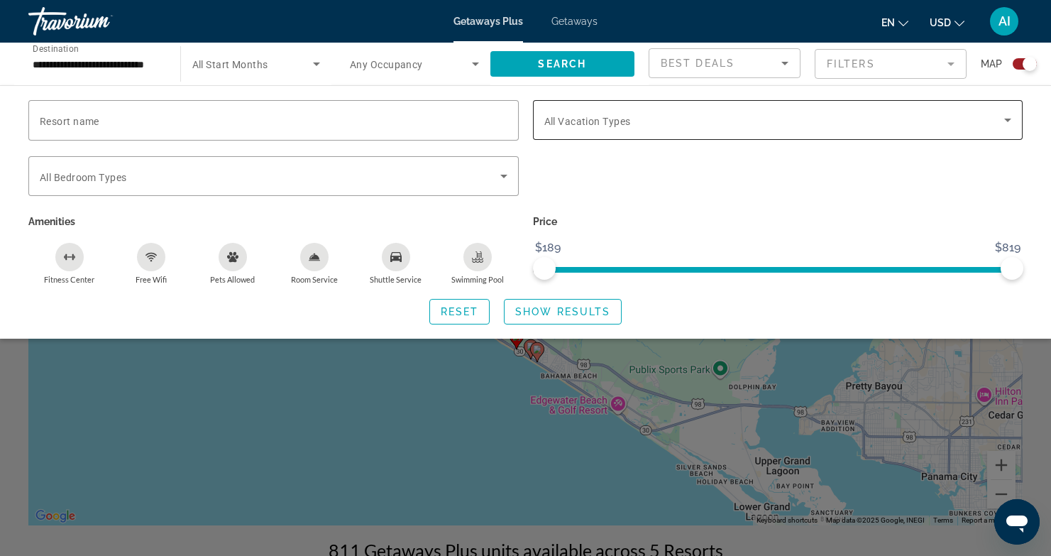
click at [1004, 119] on icon "Search widget" at bounding box center [1008, 119] width 17 height 17
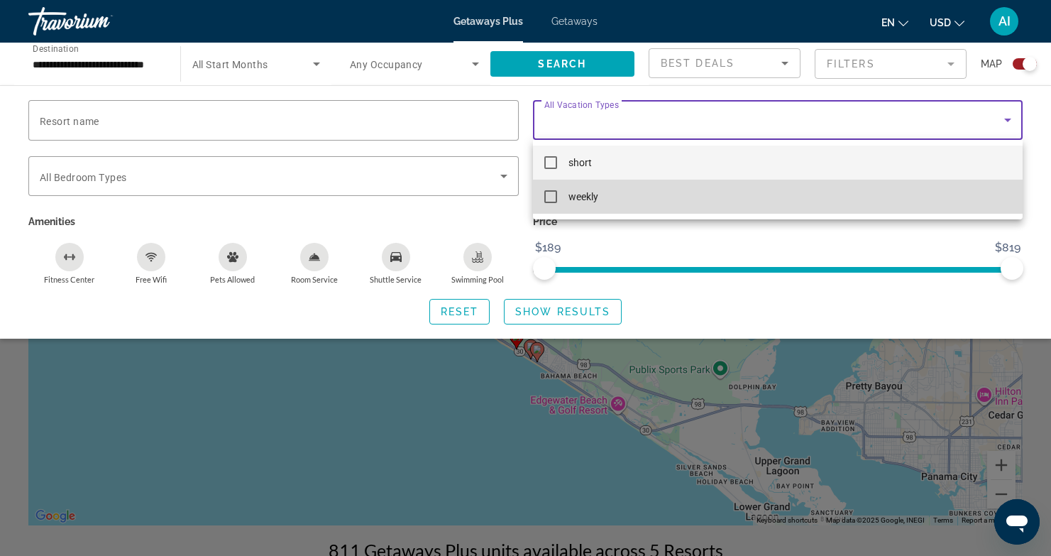
click at [551, 195] on mat-pseudo-checkbox at bounding box center [550, 196] width 13 height 13
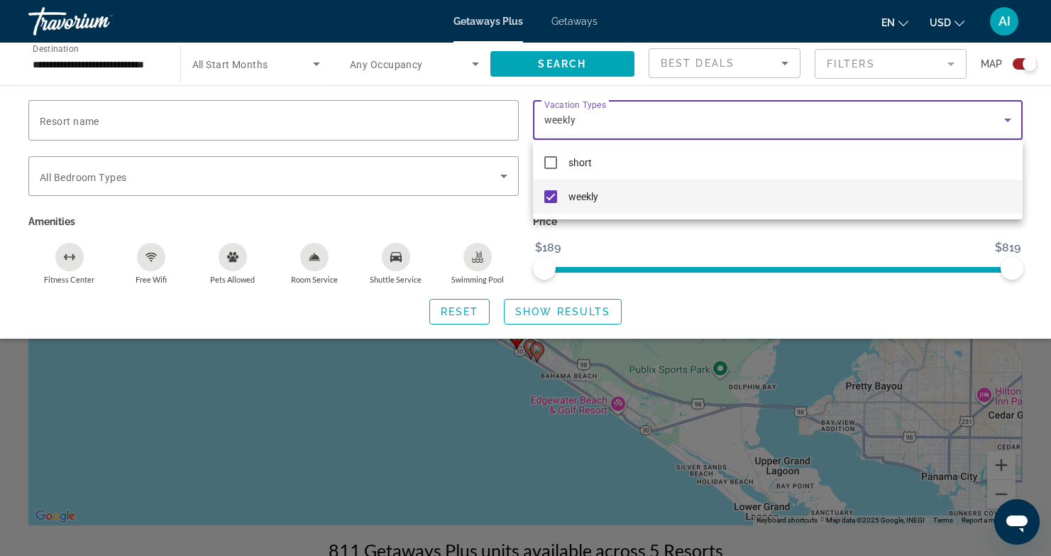
click at [542, 307] on div at bounding box center [525, 278] width 1051 height 556
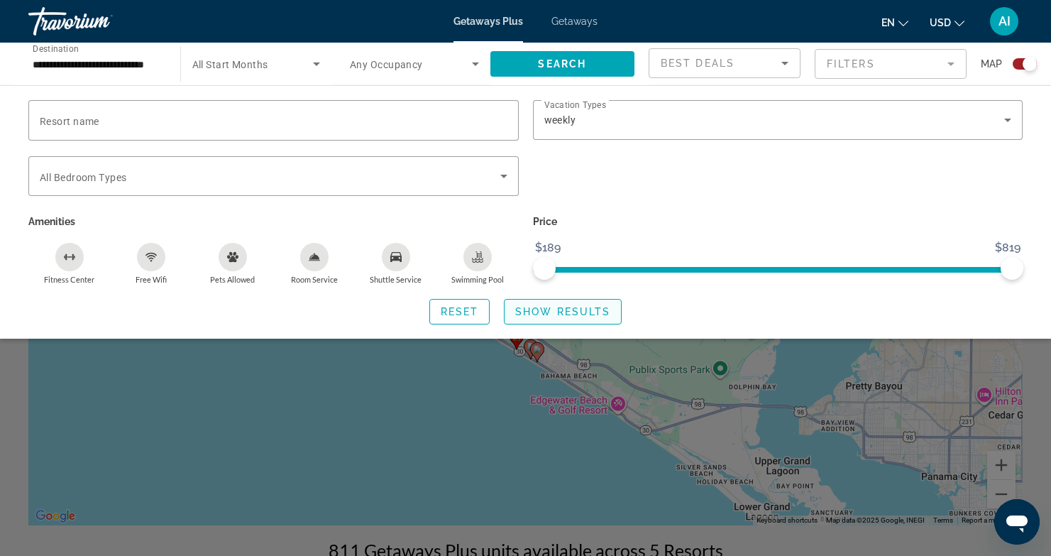
click at [581, 314] on span "Show Results" at bounding box center [562, 311] width 95 height 11
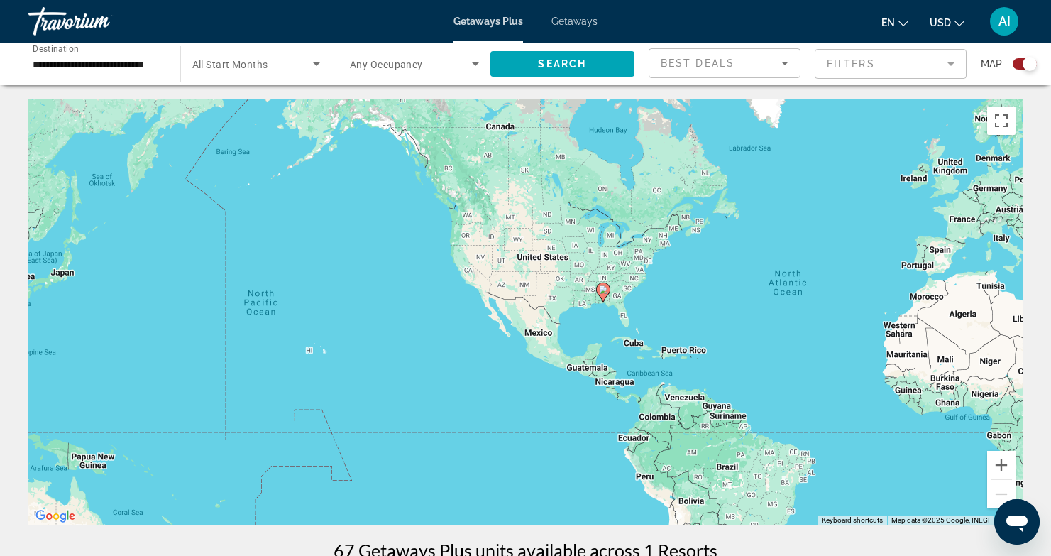
drag, startPoint x: 526, startPoint y: 302, endPoint x: 705, endPoint y: 297, distance: 178.9
click at [705, 297] on div "To activate drag with keyboard, press Alt + Enter. Once in keyboard drag state,…" at bounding box center [525, 312] width 995 height 426
click at [608, 296] on gmp-advanced-marker "Main content" at bounding box center [604, 292] width 14 height 21
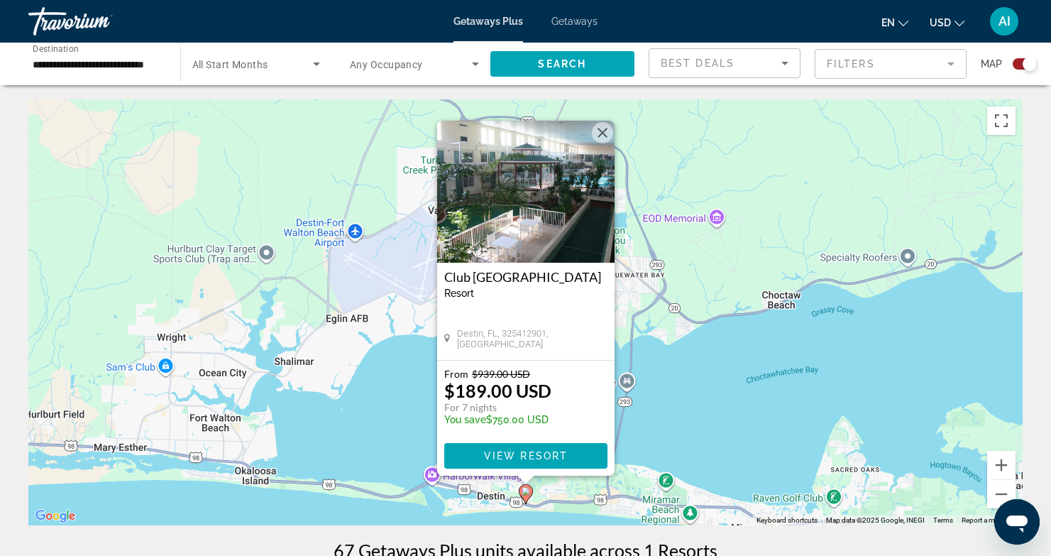
click at [528, 500] on gmp-advanced-marker "Main content" at bounding box center [526, 493] width 14 height 21
click at [528, 493] on image "Main content" at bounding box center [526, 491] width 9 height 9
click at [521, 448] on span "Main content" at bounding box center [525, 456] width 163 height 34
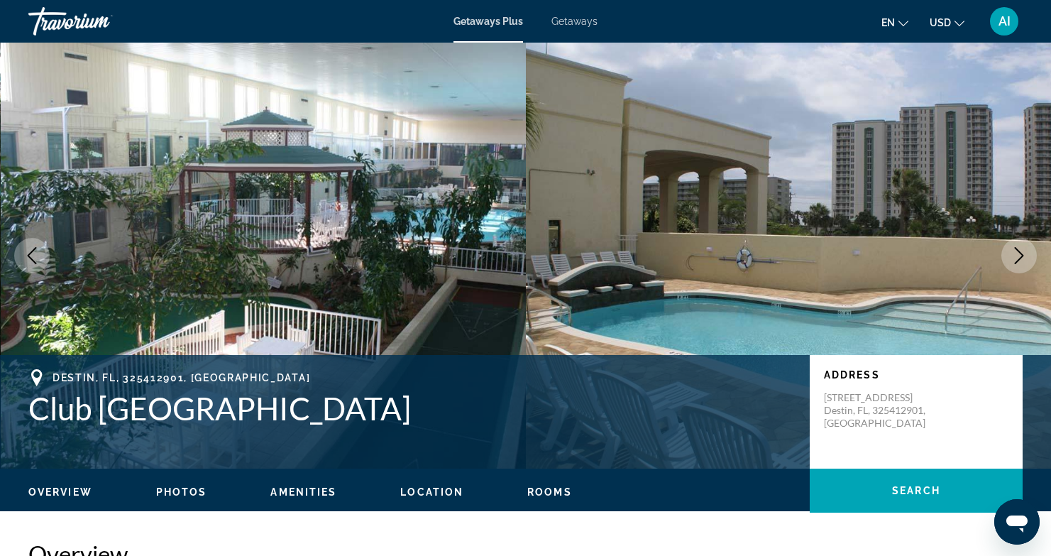
click at [1022, 249] on icon "Next image" at bounding box center [1019, 255] width 17 height 17
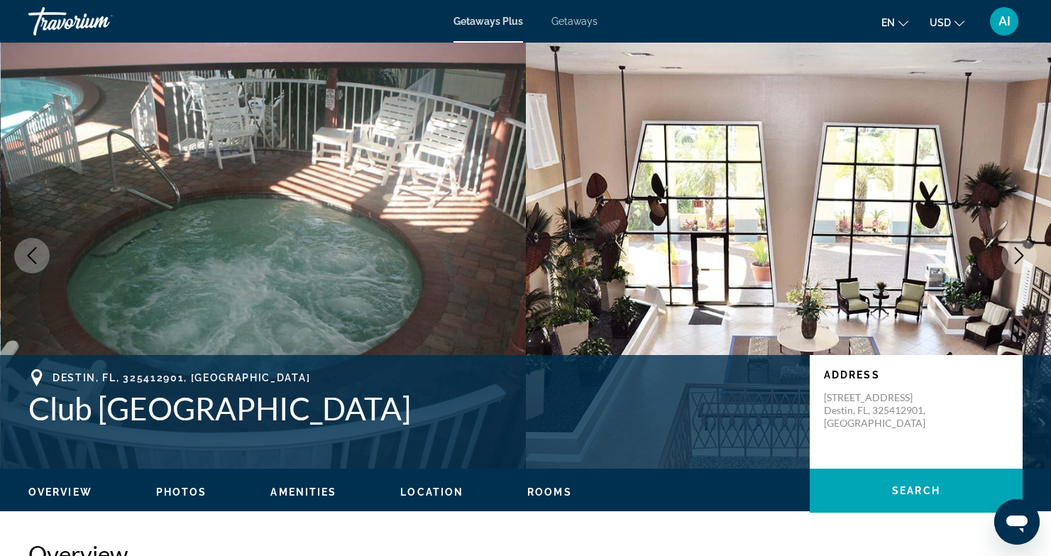
click at [1022, 249] on icon "Next image" at bounding box center [1019, 255] width 17 height 17
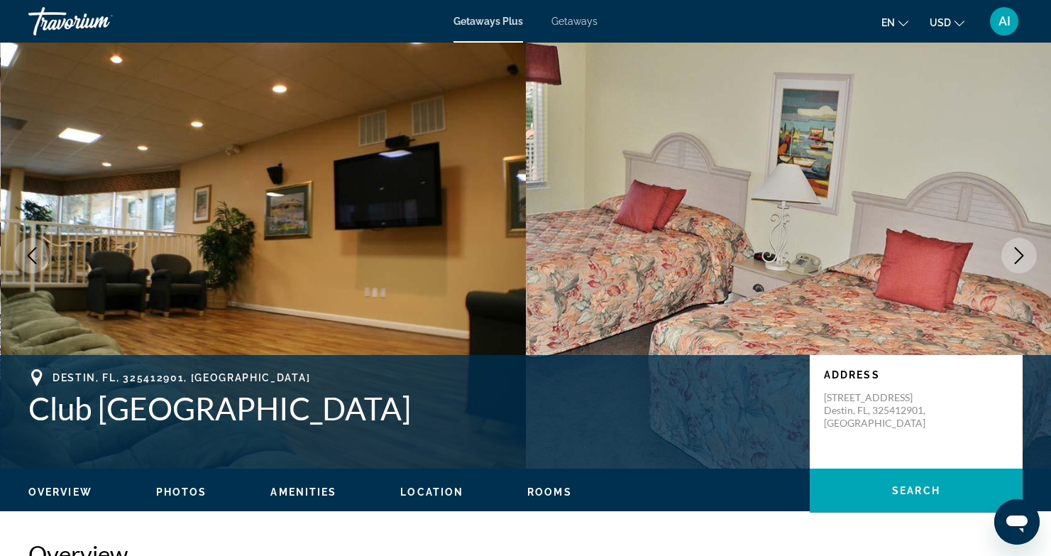
click at [1022, 249] on icon "Next image" at bounding box center [1019, 255] width 17 height 17
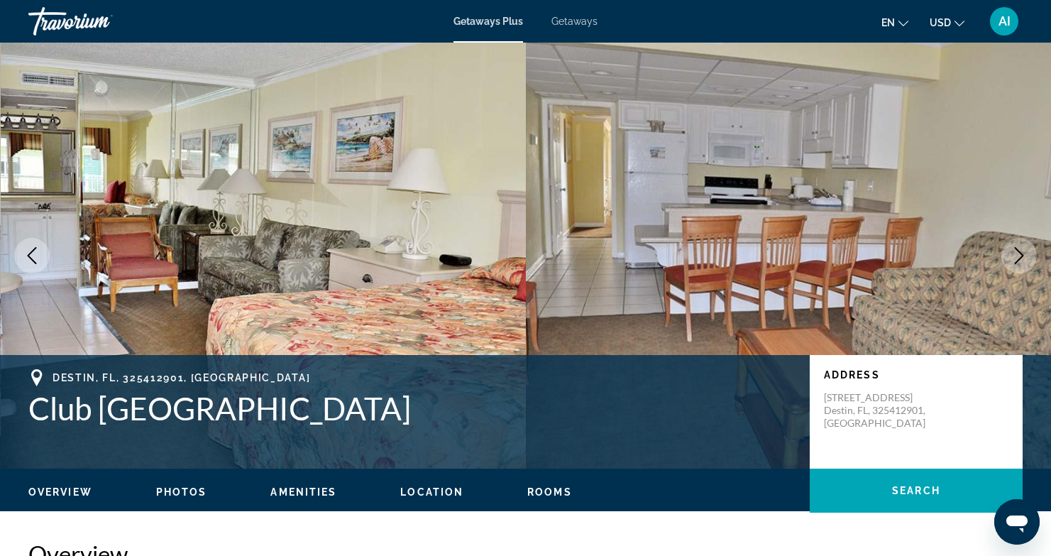
click at [1022, 249] on icon "Next image" at bounding box center [1019, 255] width 17 height 17
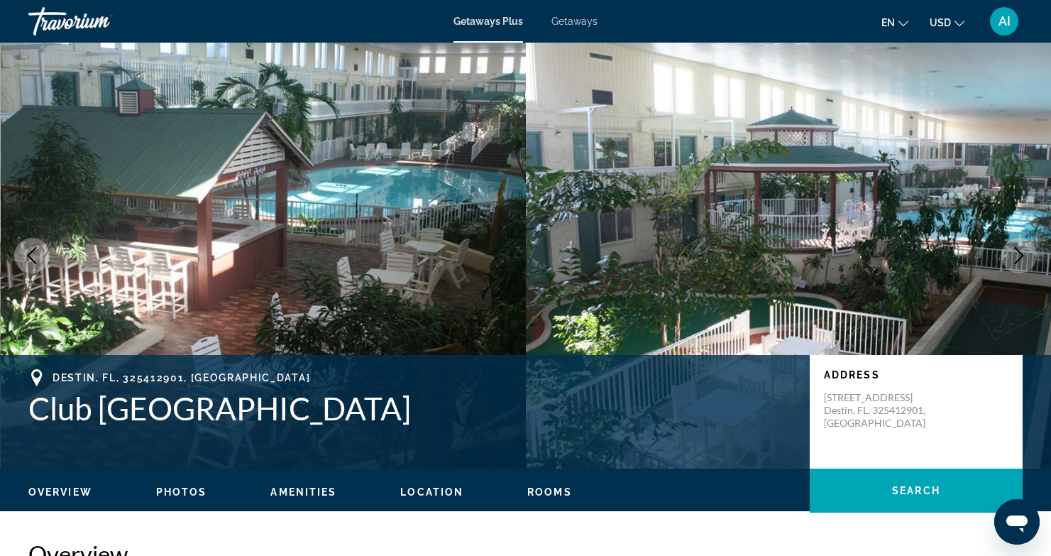
click at [1023, 251] on icon "Next image" at bounding box center [1019, 255] width 17 height 17
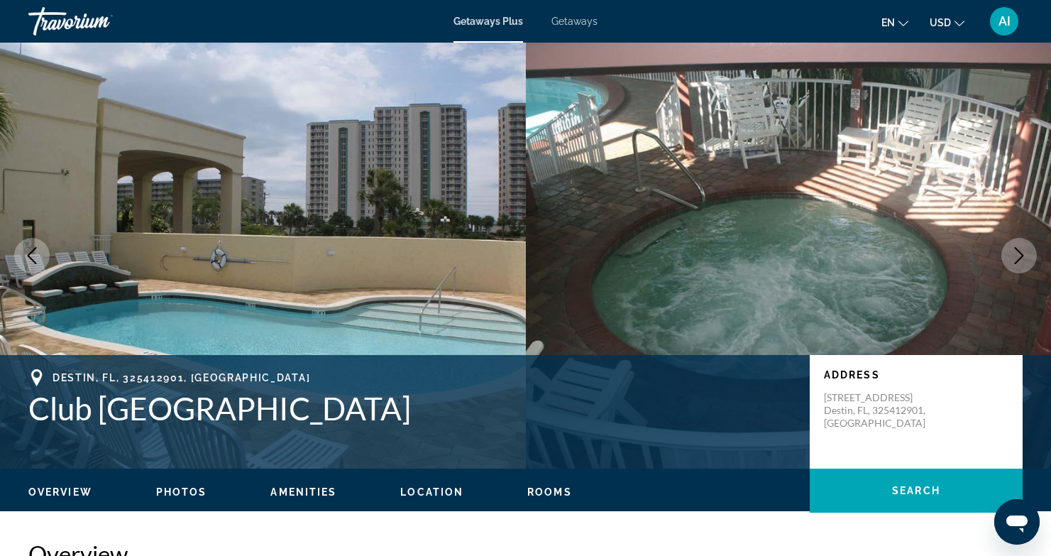
click at [1023, 251] on icon "Next image" at bounding box center [1019, 255] width 17 height 17
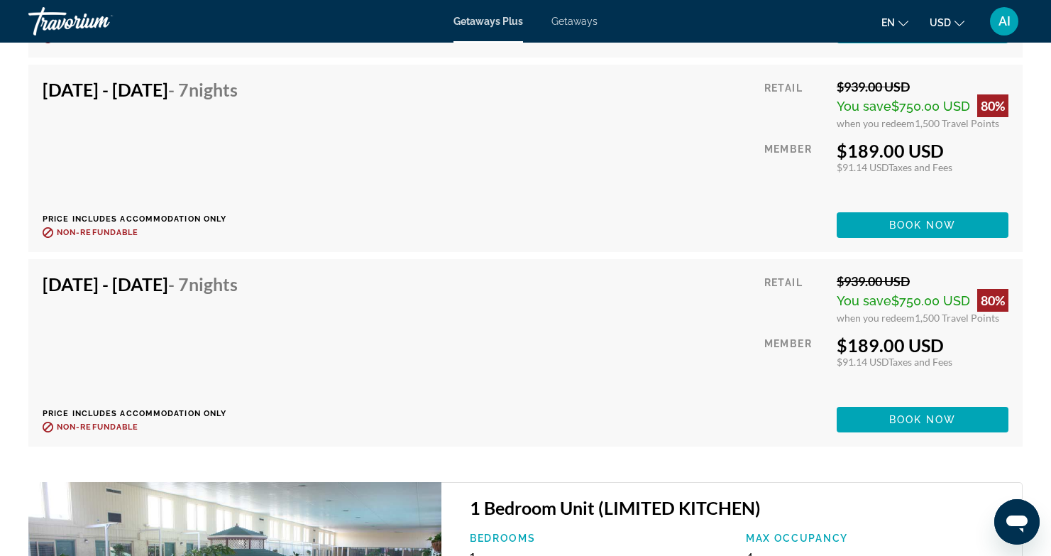
scroll to position [3747, 0]
